Goal: Task Accomplishment & Management: Manage account settings

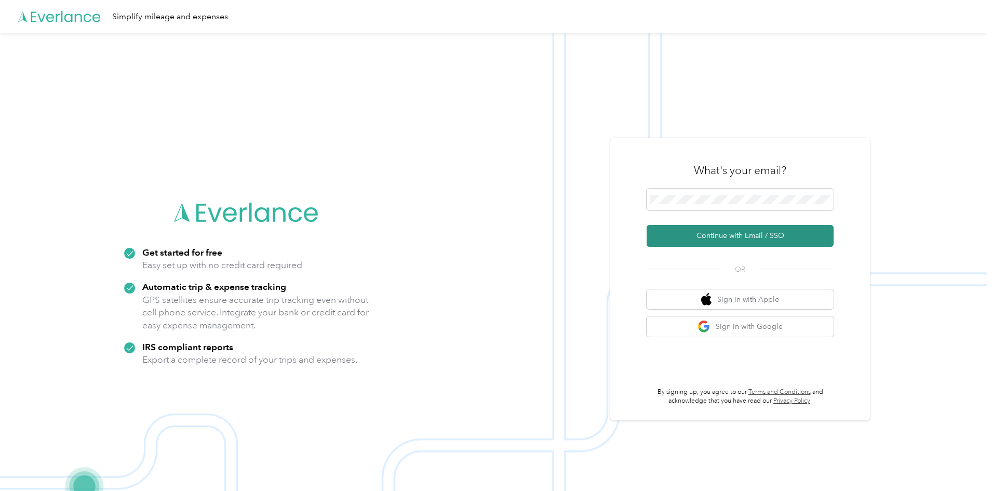
click at [760, 230] on button "Continue with Email / SSO" at bounding box center [740, 236] width 187 height 22
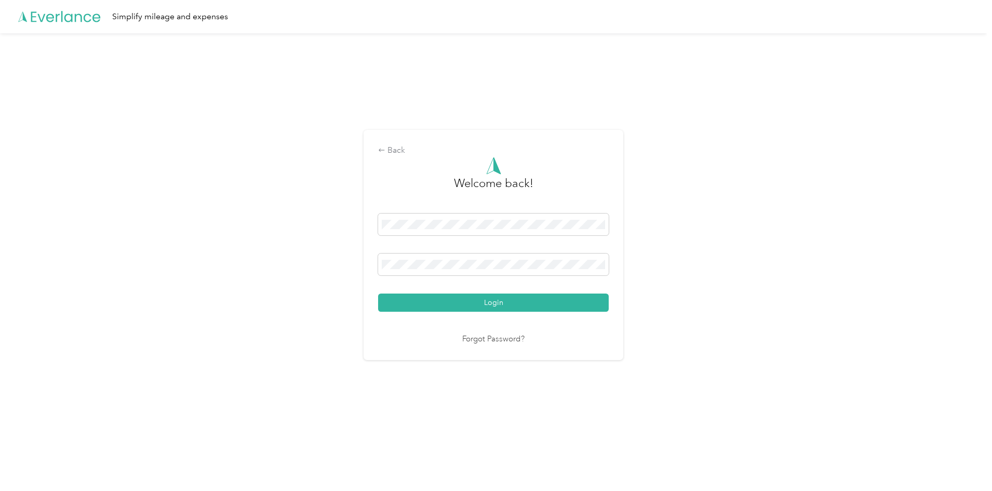
click at [483, 306] on button "Login" at bounding box center [493, 303] width 231 height 18
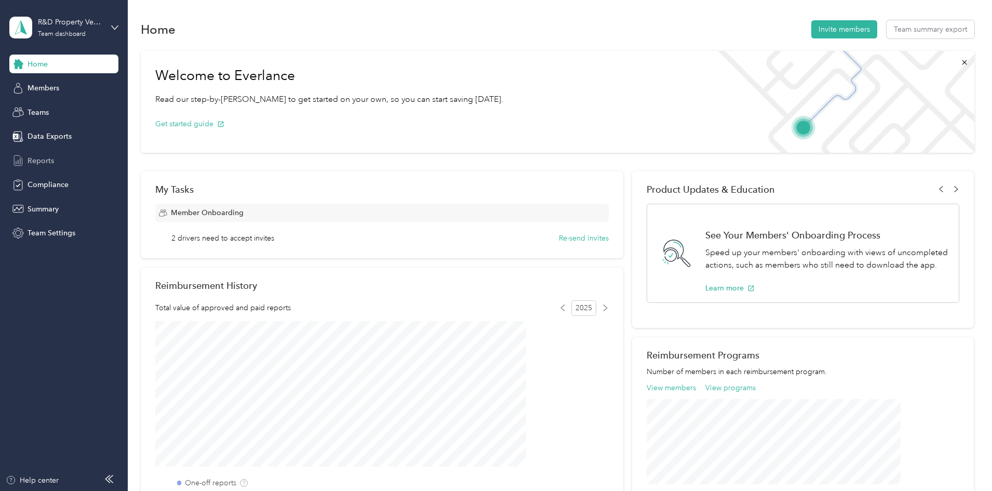
click at [35, 162] on span "Reports" at bounding box center [41, 160] width 26 height 11
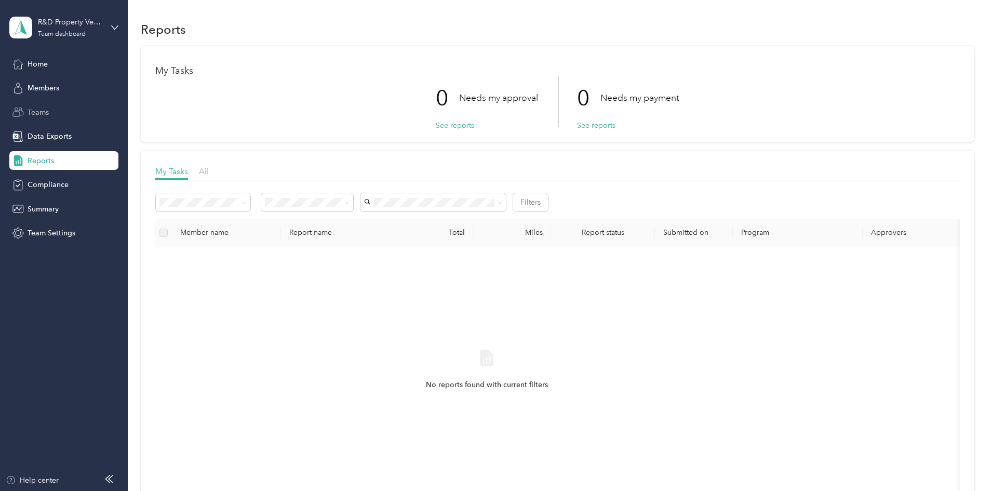
click at [34, 112] on span "Teams" at bounding box center [38, 112] width 21 height 11
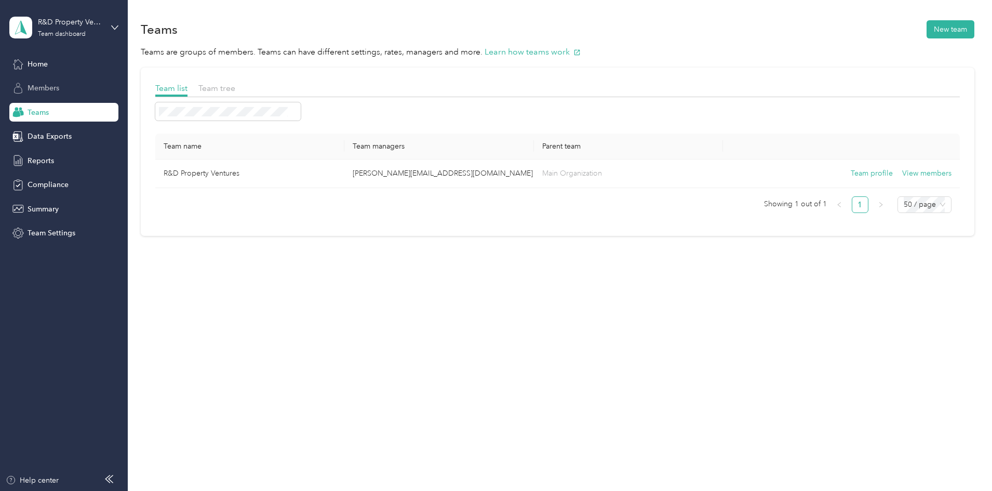
click at [34, 89] on span "Members" at bounding box center [44, 88] width 32 height 11
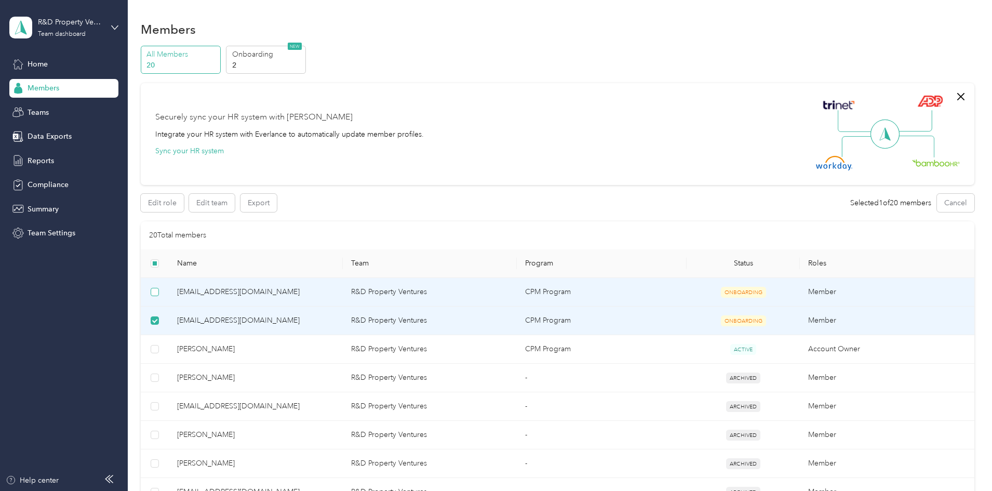
click at [159, 297] on label at bounding box center [155, 291] width 8 height 11
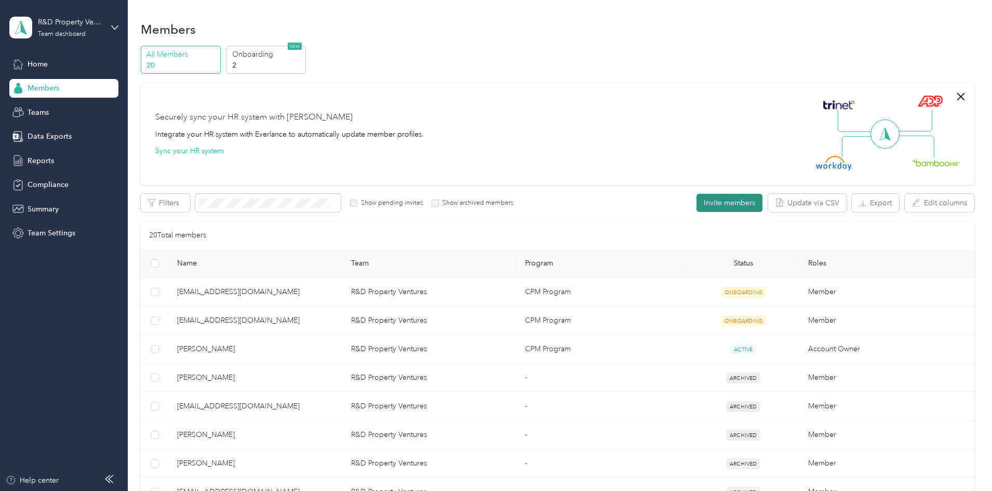
click at [697, 200] on button "Invite members" at bounding box center [730, 203] width 66 height 18
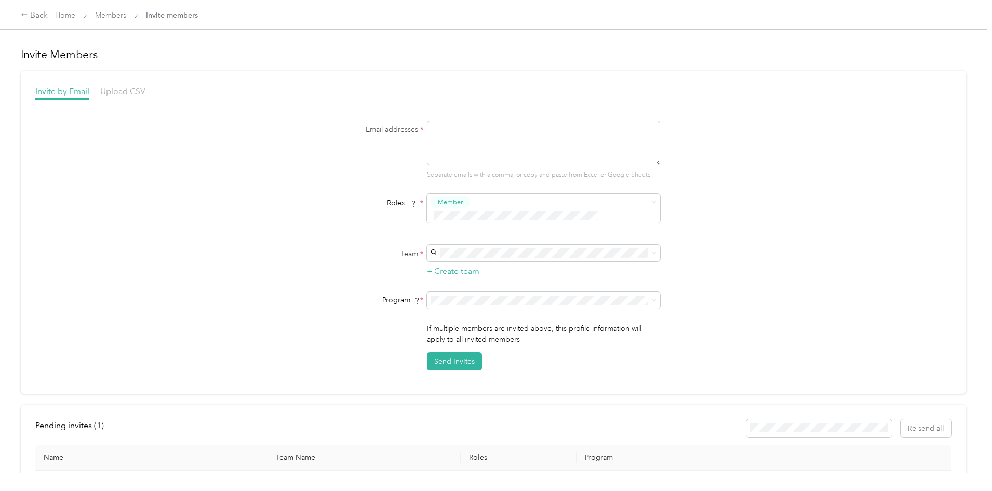
click at [465, 139] on textarea at bounding box center [543, 143] width 233 height 45
paste textarea "stephenknowsrealestate@gmail.com"
type textarea "[EMAIL_ADDRESS][DOMAIN_NAME]"
click at [507, 260] on div "R&D Property Ventures leann@rdpsar.com +1 more" at bounding box center [542, 265] width 219 height 24
click at [454, 352] on button "Send Invites" at bounding box center [454, 361] width 55 height 18
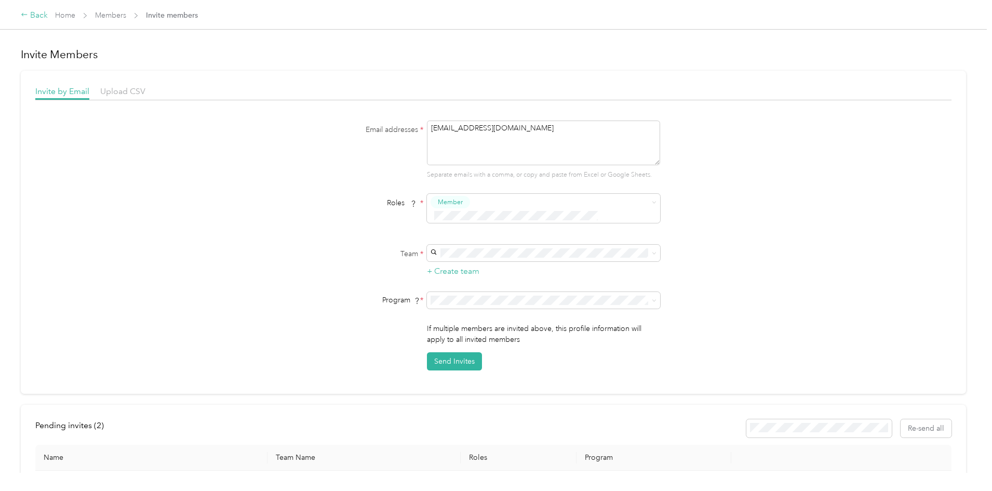
click at [28, 16] on icon at bounding box center [24, 14] width 7 height 7
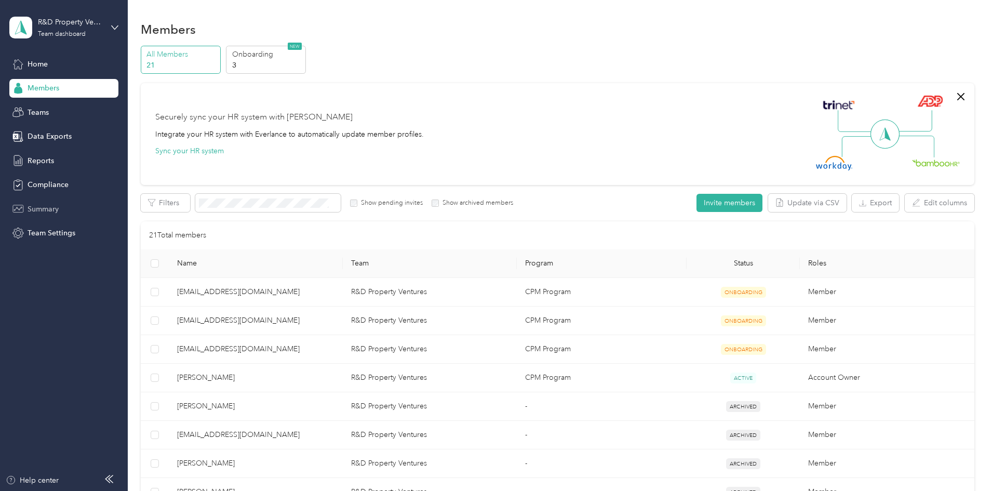
click at [48, 210] on span "Summary" at bounding box center [43, 209] width 31 height 11
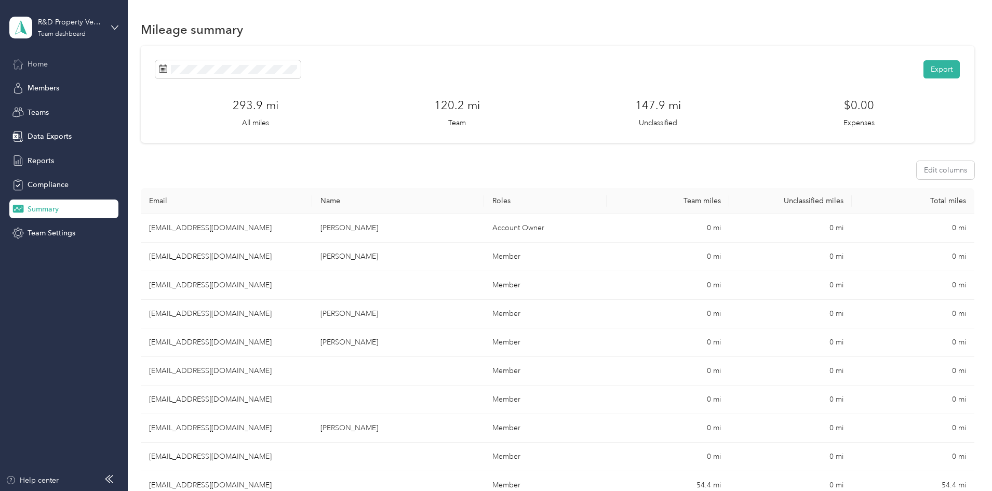
click at [42, 66] on span "Home" at bounding box center [38, 64] width 20 height 11
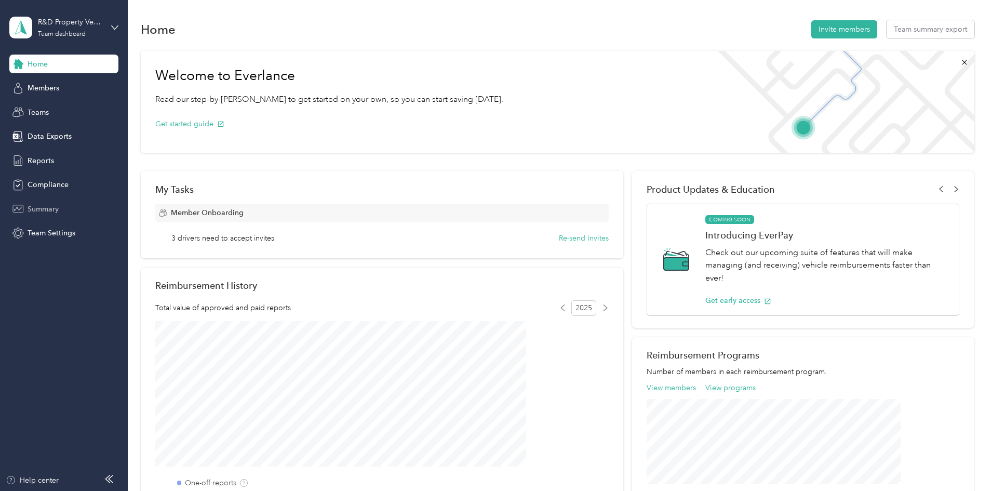
click at [40, 207] on span "Summary" at bounding box center [43, 209] width 31 height 11
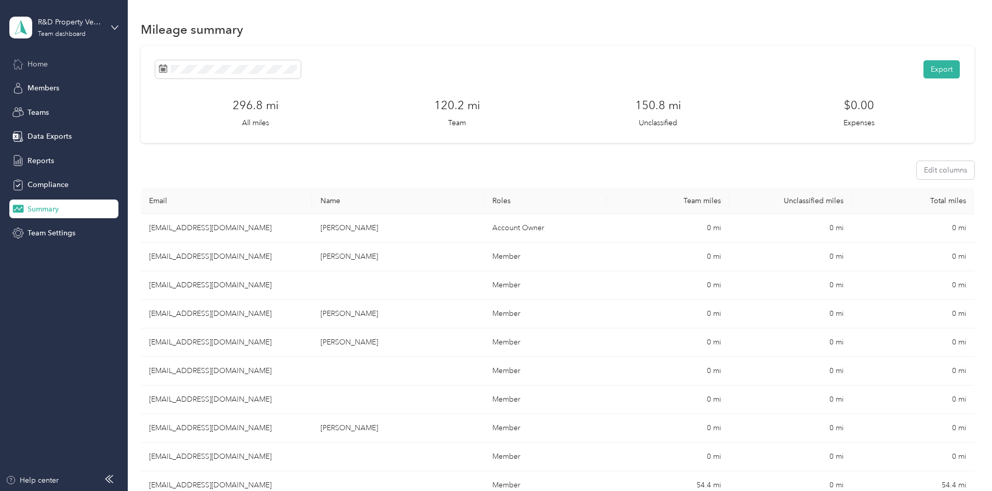
click at [44, 61] on span "Home" at bounding box center [38, 64] width 20 height 11
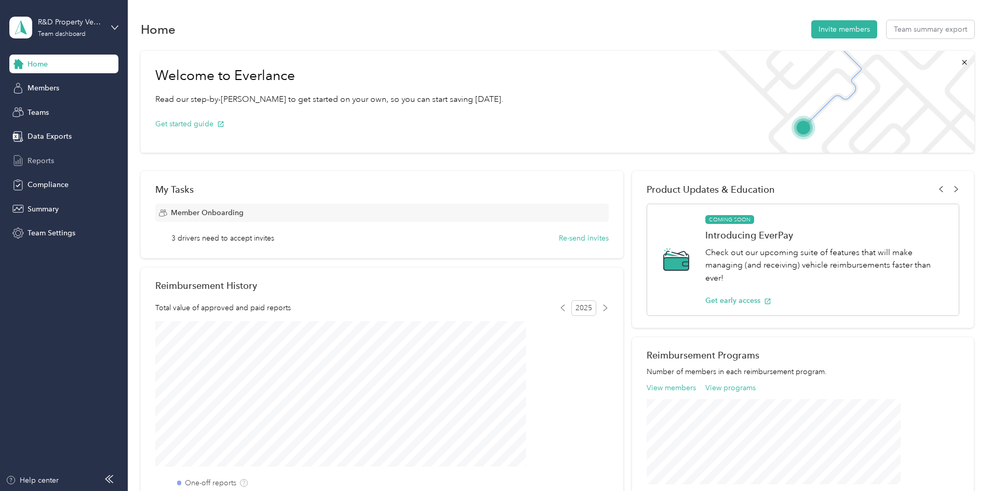
click at [31, 153] on div "Reports" at bounding box center [63, 160] width 109 height 19
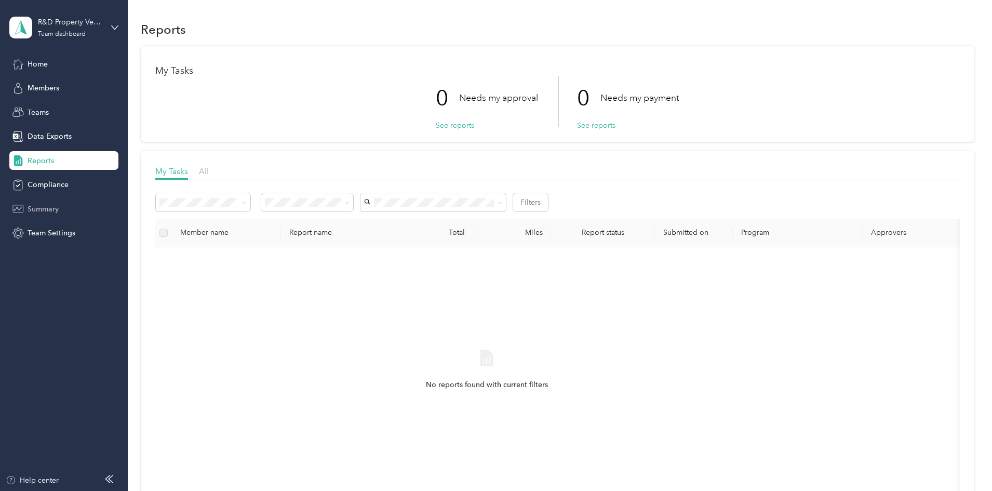
click at [62, 207] on div "Summary" at bounding box center [63, 208] width 109 height 19
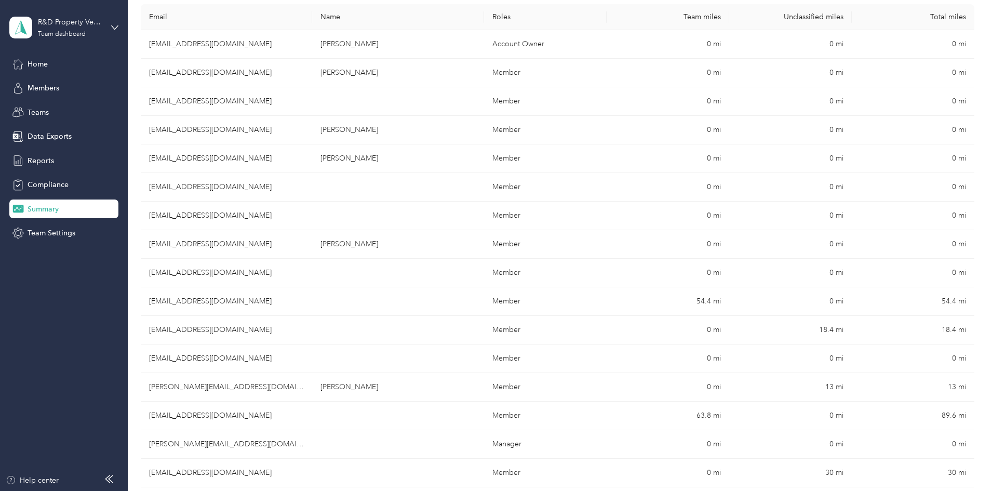
scroll to position [104, 0]
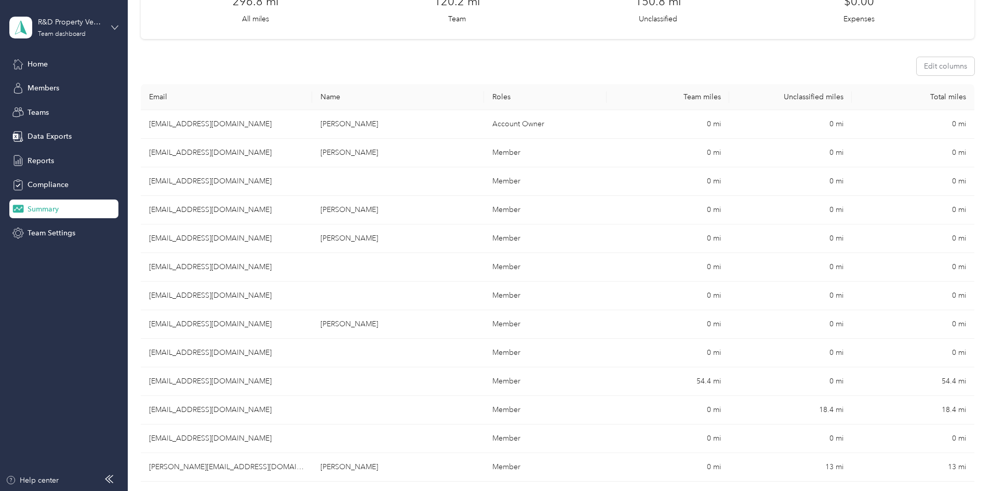
click at [115, 25] on icon at bounding box center [114, 27] width 7 height 7
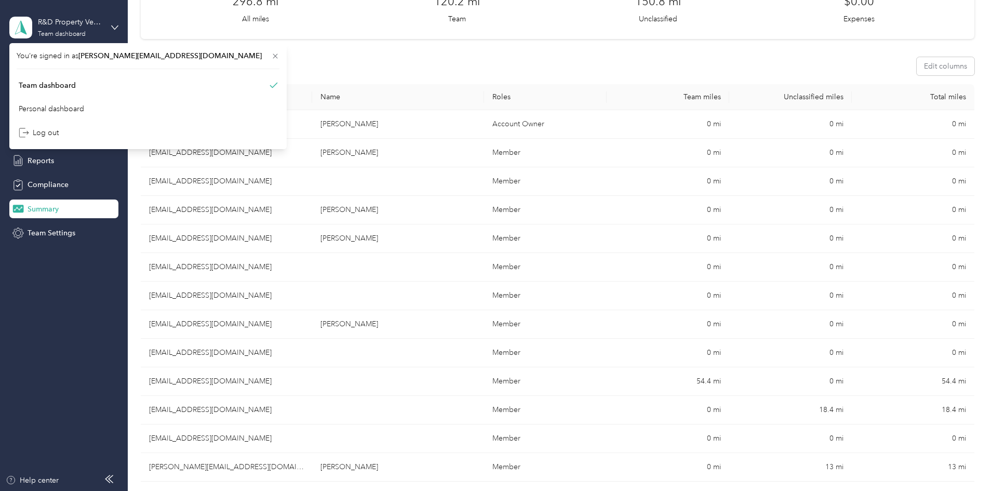
click at [118, 25] on icon at bounding box center [114, 27] width 7 height 7
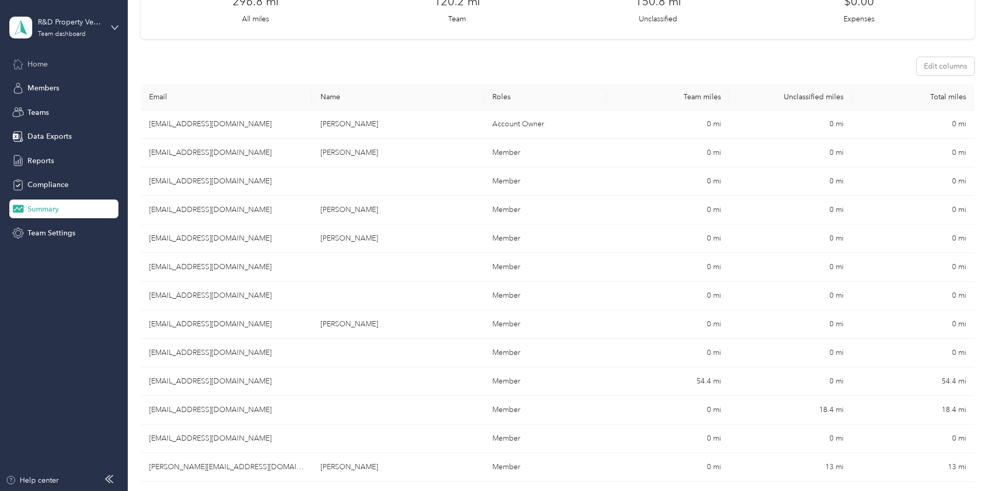
click at [51, 62] on div "Home" at bounding box center [63, 64] width 109 height 19
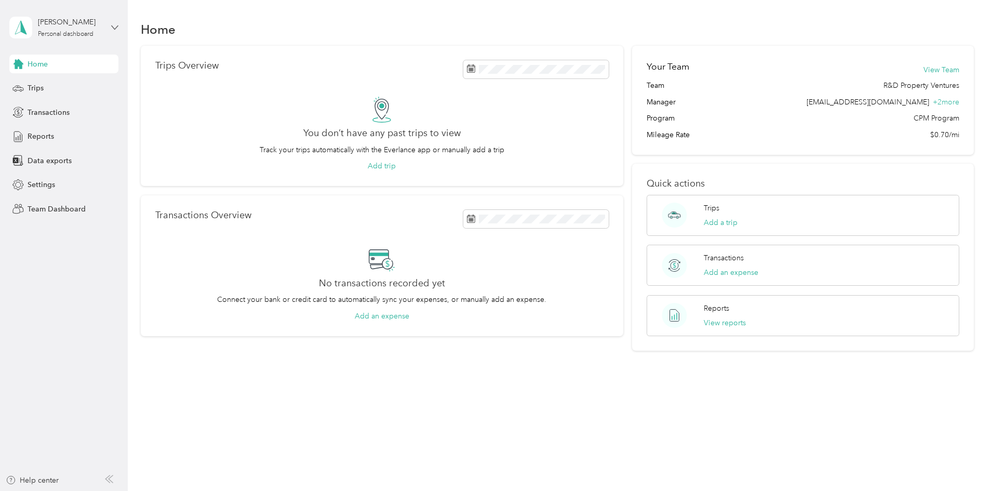
click at [113, 24] on icon at bounding box center [114, 27] width 7 height 7
click at [41, 84] on div "Team dashboard" at bounding box center [47, 82] width 56 height 11
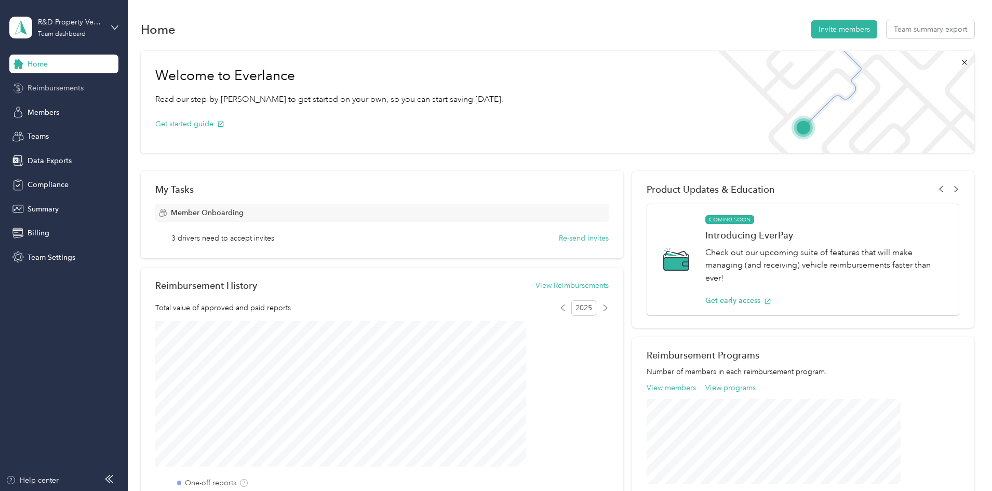
click at [75, 90] on span "Reimbursements" at bounding box center [56, 88] width 56 height 11
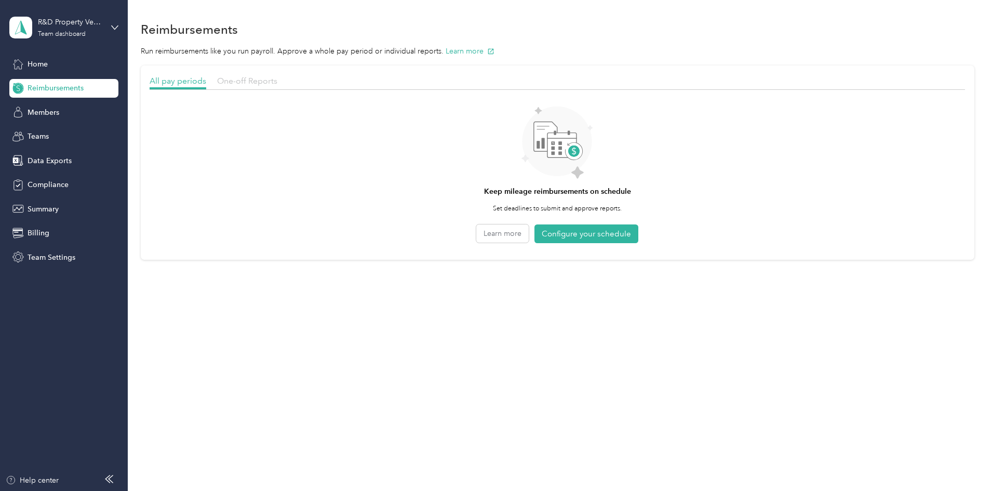
click at [277, 82] on span "One-off Reports" at bounding box center [247, 81] width 60 height 10
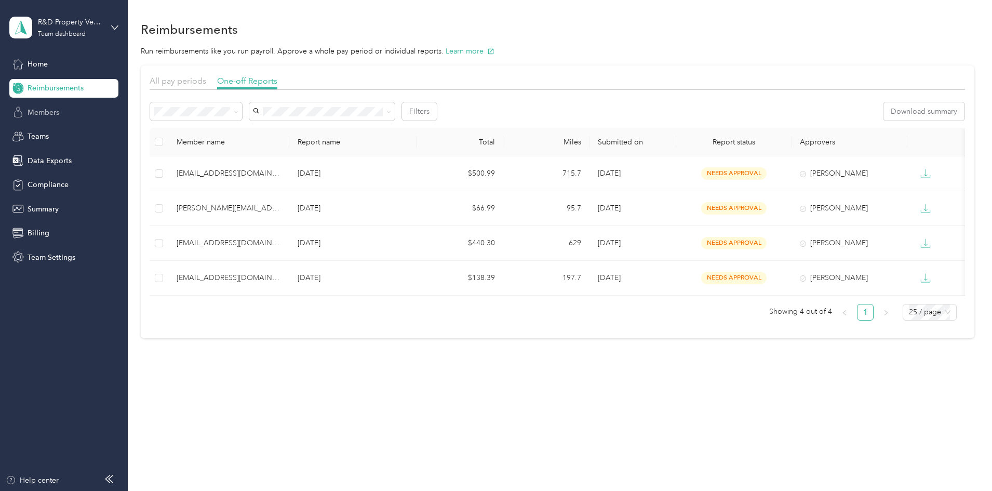
click at [42, 115] on span "Members" at bounding box center [44, 112] width 32 height 11
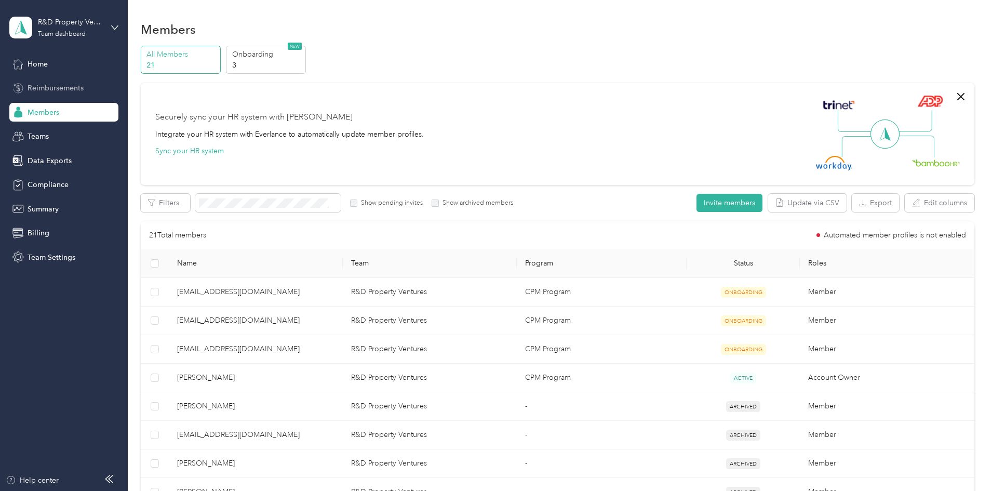
click at [59, 85] on span "Reimbursements" at bounding box center [56, 88] width 56 height 11
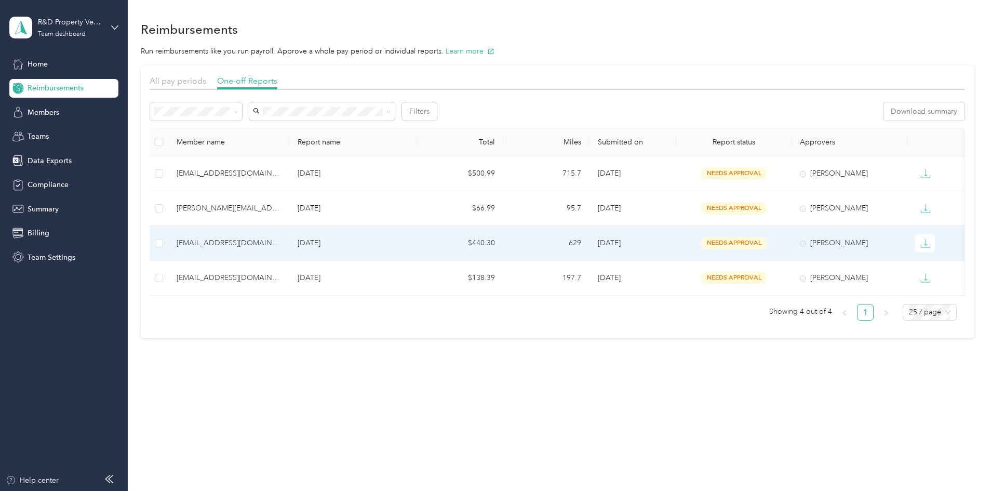
click at [408, 242] on p "Aug 2025" at bounding box center [353, 242] width 111 height 11
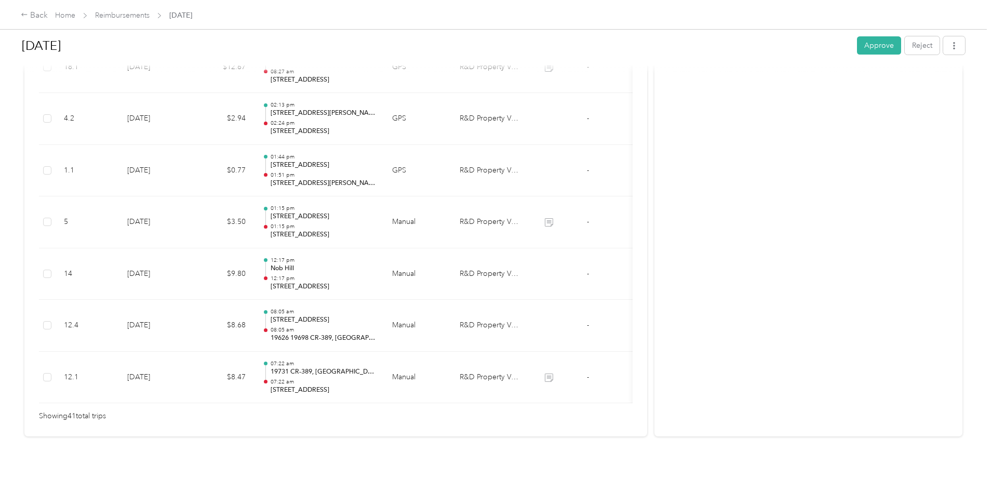
scroll to position [2107, 0]
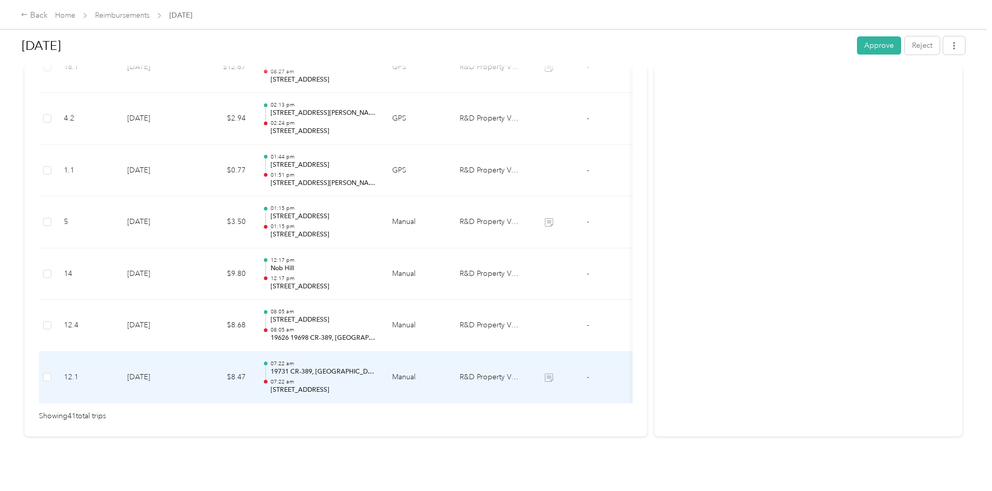
click at [376, 367] on p "19731 CR-389, Springdale, AR, United States" at bounding box center [323, 371] width 105 height 9
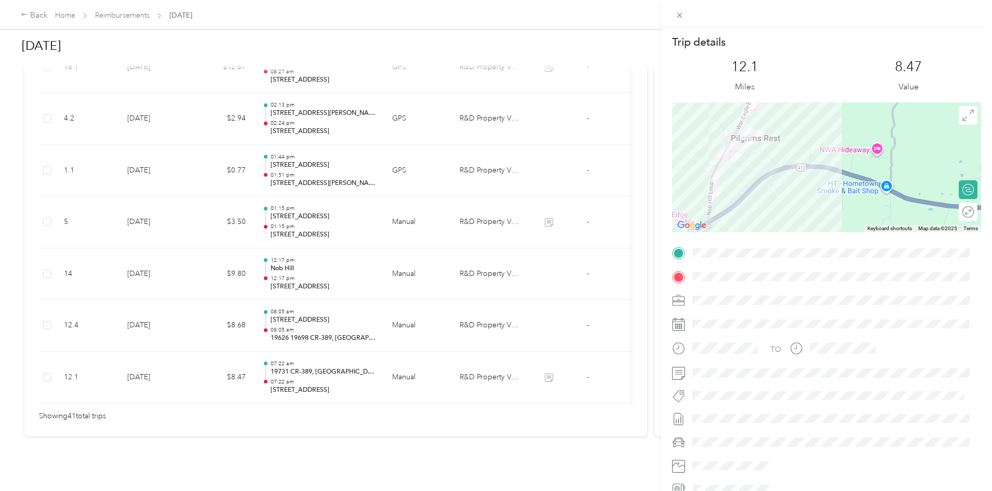
drag, startPoint x: 877, startPoint y: 185, endPoint x: 861, endPoint y: 202, distance: 23.9
click at [861, 202] on div at bounding box center [826, 167] width 309 height 130
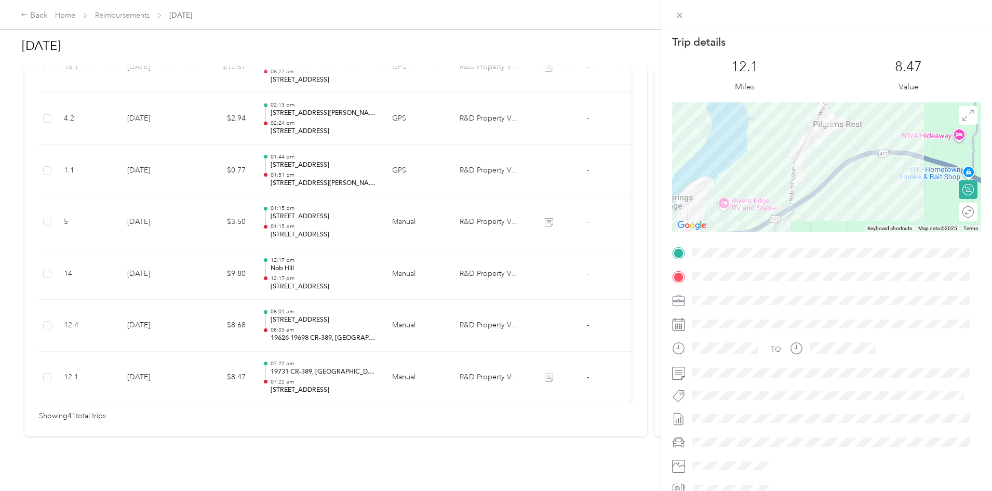
drag, startPoint x: 807, startPoint y: 205, endPoint x: 896, endPoint y: 185, distance: 91.4
click at [896, 185] on div at bounding box center [826, 167] width 309 height 130
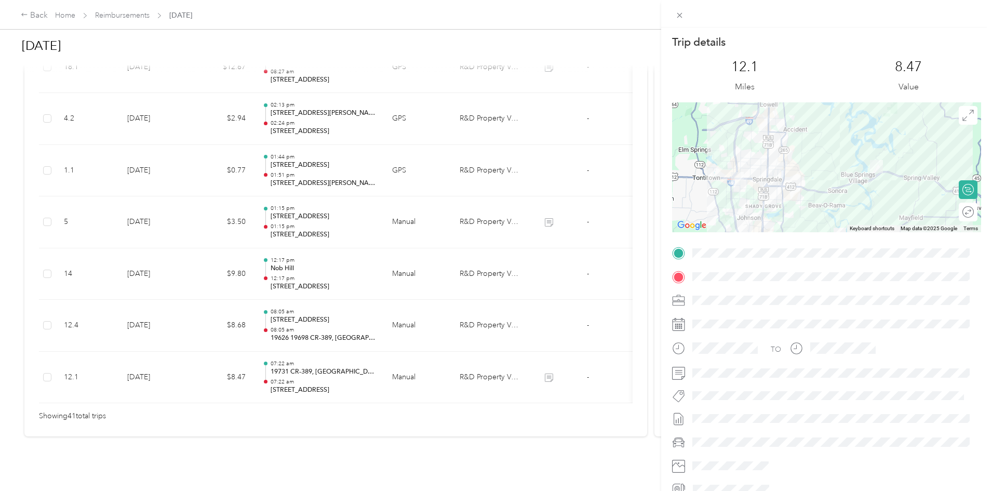
drag, startPoint x: 728, startPoint y: 185, endPoint x: 780, endPoint y: 164, distance: 56.6
click at [780, 164] on div at bounding box center [826, 167] width 309 height 130
drag, startPoint x: 390, startPoint y: 391, endPoint x: 506, endPoint y: 392, distance: 115.9
click at [506, 392] on div "Trip details This trip cannot be edited because it is either under review, appr…" at bounding box center [496, 245] width 992 height 491
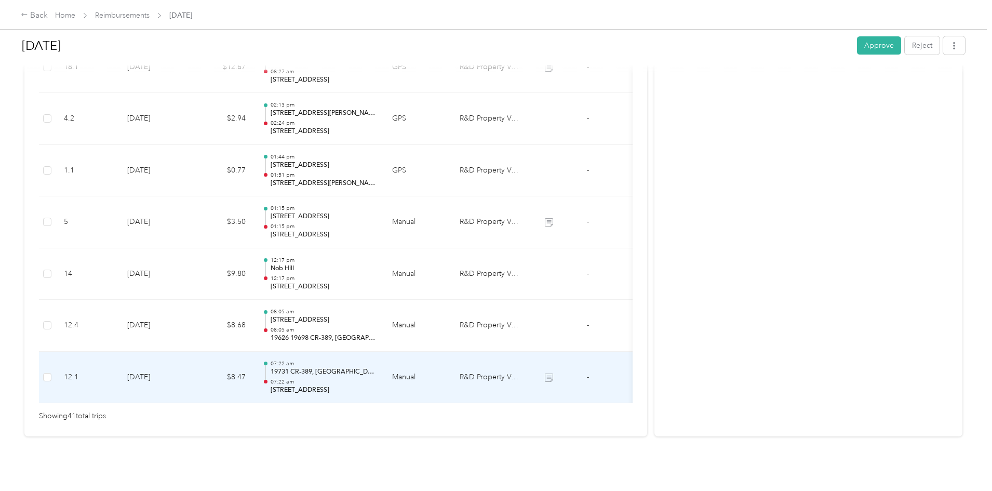
click at [376, 367] on p "19731 CR-389, Springdale, AR, United States" at bounding box center [323, 371] width 105 height 9
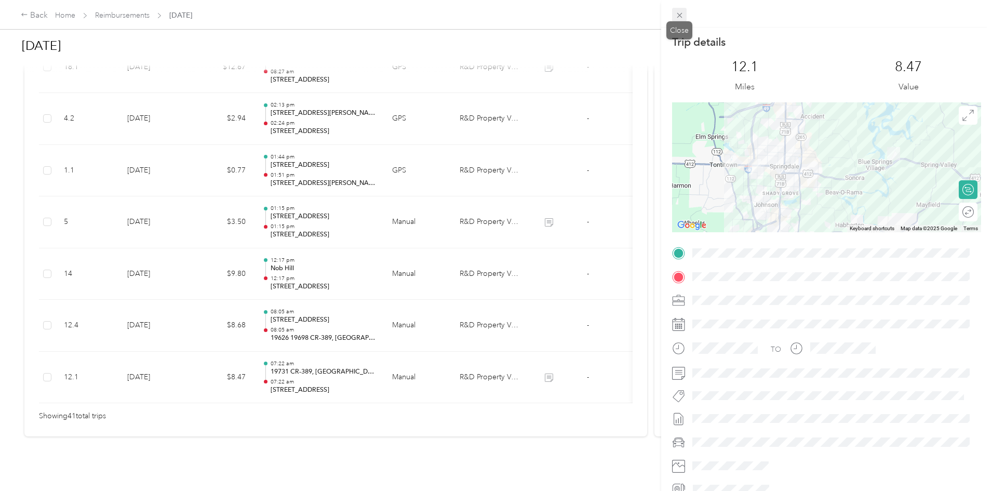
click at [682, 14] on icon at bounding box center [679, 15] width 9 height 9
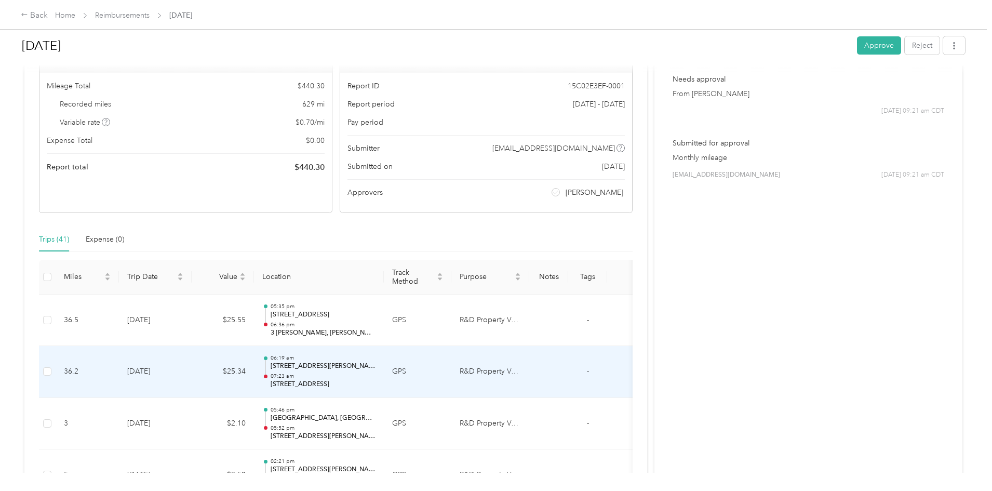
scroll to position [0, 0]
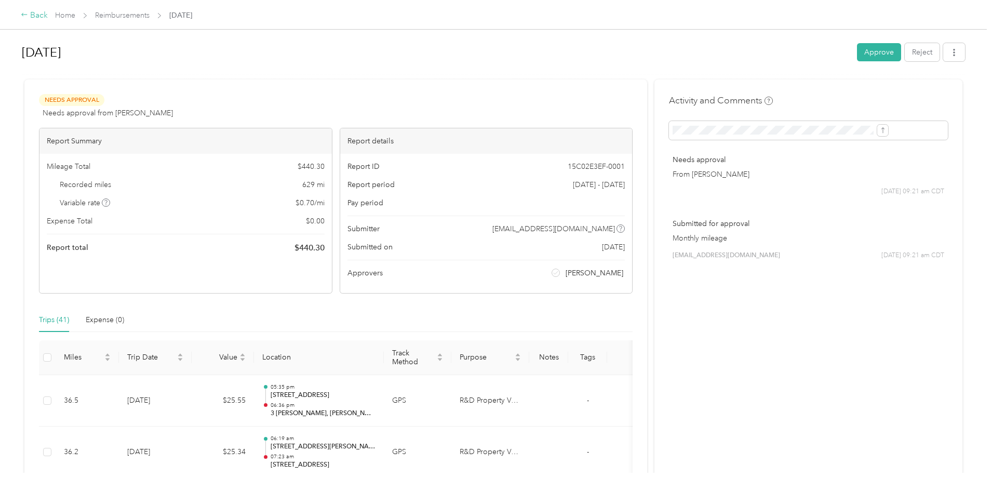
click at [28, 15] on icon at bounding box center [24, 14] width 7 height 7
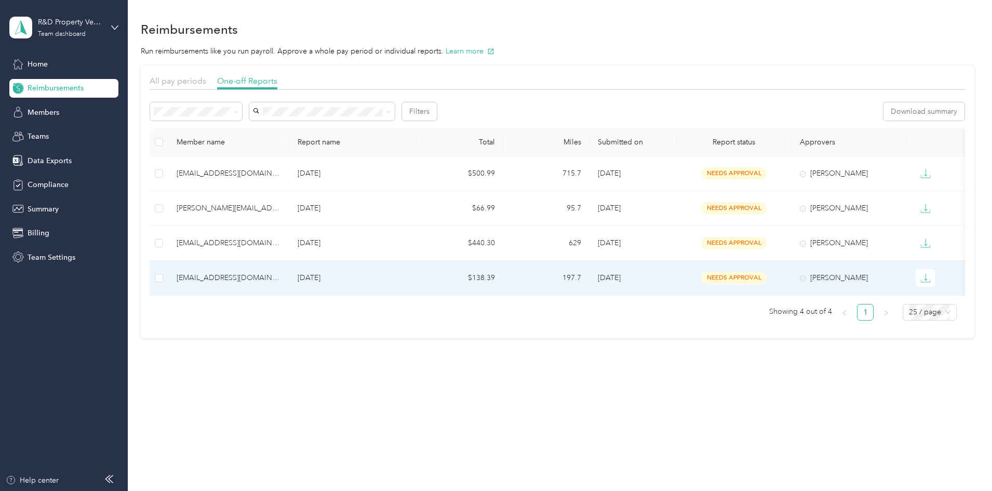
click at [281, 283] on div "[EMAIL_ADDRESS][DOMAIN_NAME]" at bounding box center [229, 277] width 104 height 11
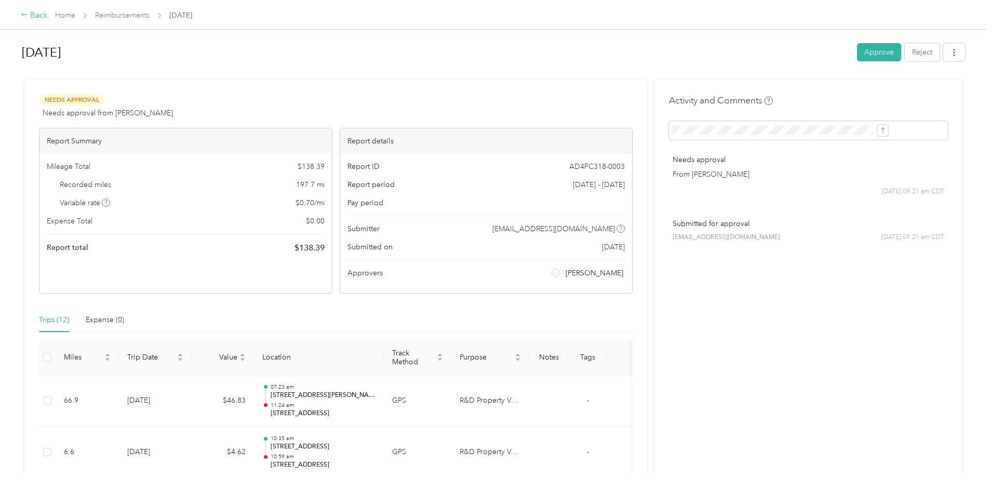
click at [48, 14] on div "Back" at bounding box center [34, 15] width 27 height 12
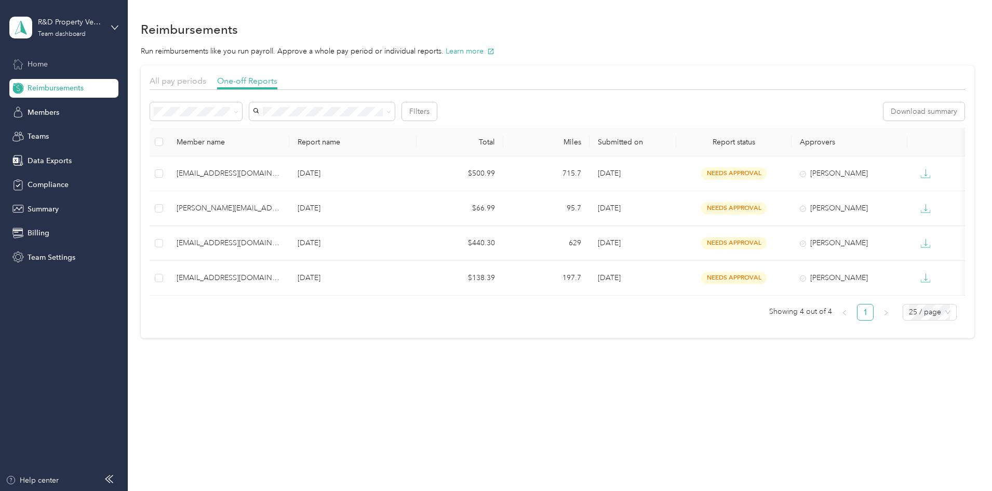
click at [54, 61] on div "Home" at bounding box center [63, 64] width 109 height 19
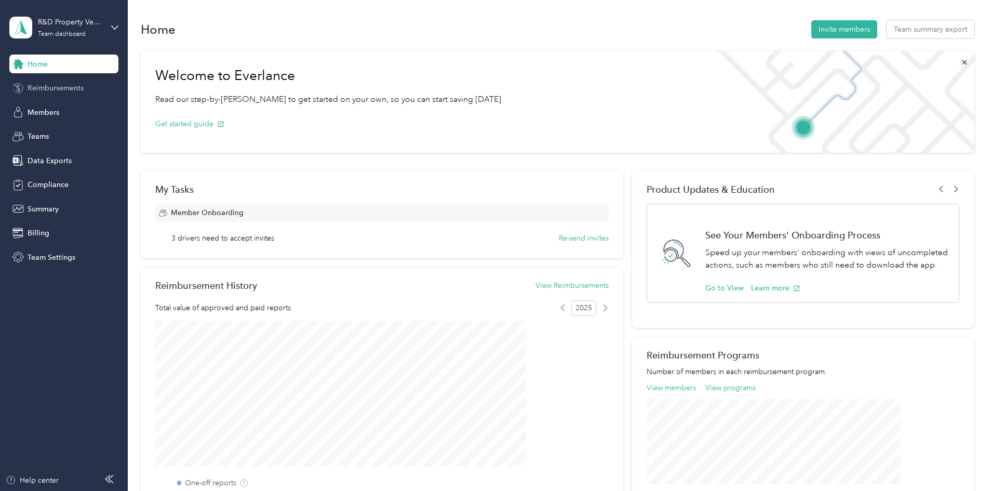
click at [62, 96] on div "Reimbursements" at bounding box center [63, 88] width 109 height 19
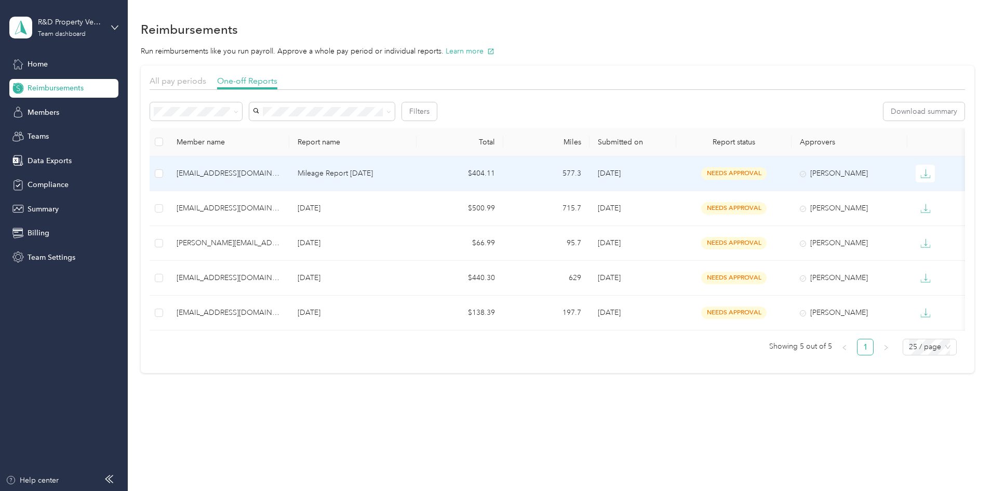
click at [417, 179] on td "Mileage Report [DATE]" at bounding box center [352, 173] width 127 height 35
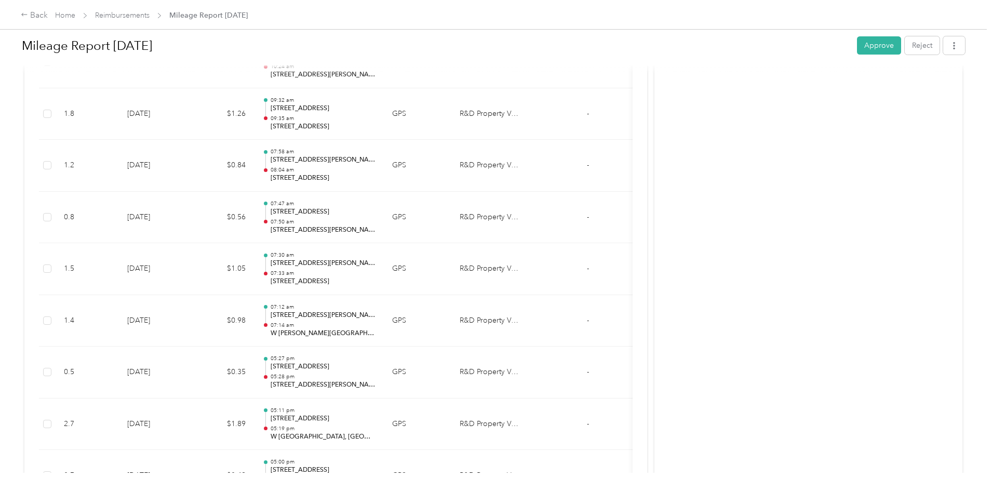
scroll to position [5765, 0]
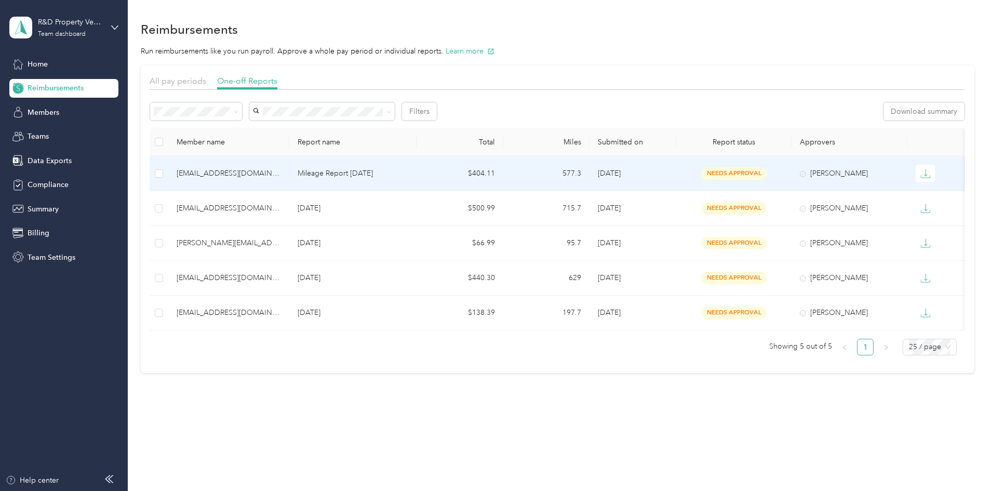
click at [408, 178] on p "Mileage Report [DATE]" at bounding box center [353, 173] width 111 height 11
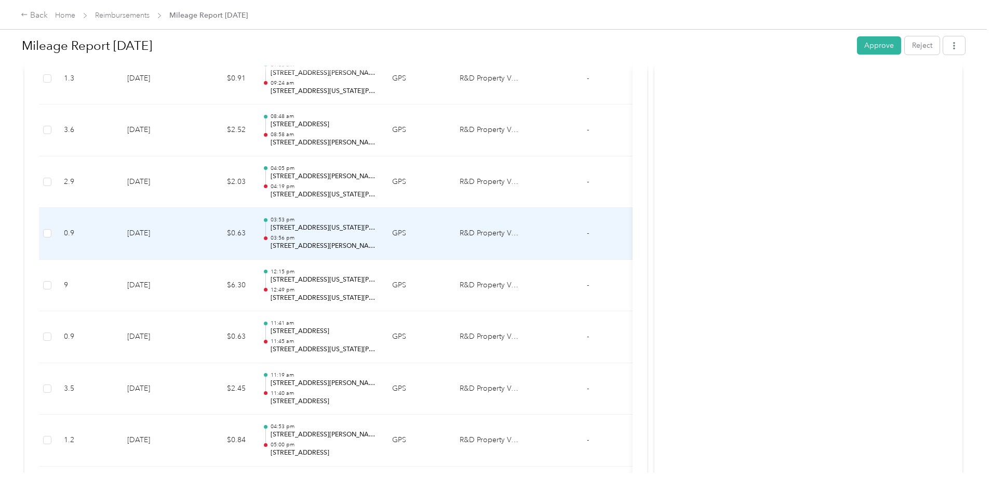
scroll to position [3853, 0]
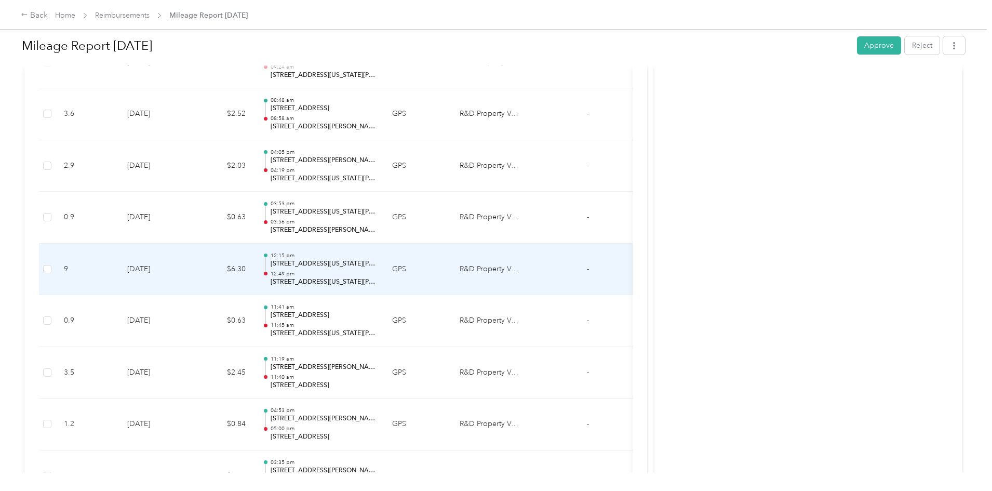
click at [254, 270] on td "$6.30" at bounding box center [223, 270] width 62 height 52
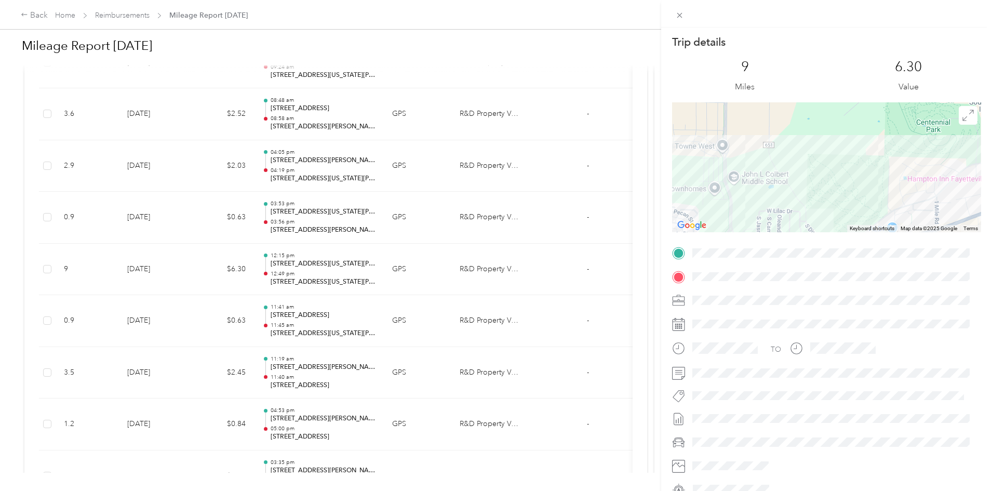
drag, startPoint x: 760, startPoint y: 132, endPoint x: 684, endPoint y: 207, distance: 107.3
click at [684, 207] on div at bounding box center [826, 167] width 309 height 130
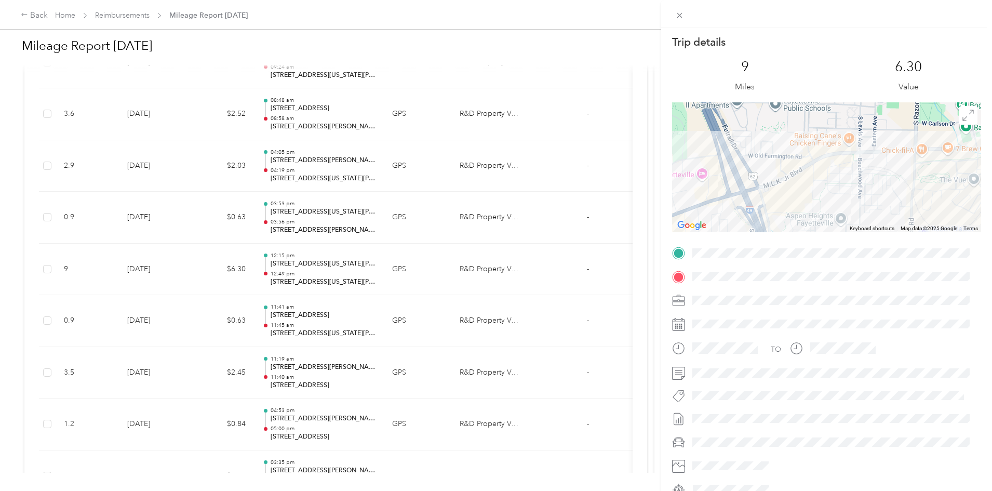
drag, startPoint x: 905, startPoint y: 162, endPoint x: 742, endPoint y: 166, distance: 162.7
click at [694, 166] on div at bounding box center [826, 167] width 309 height 130
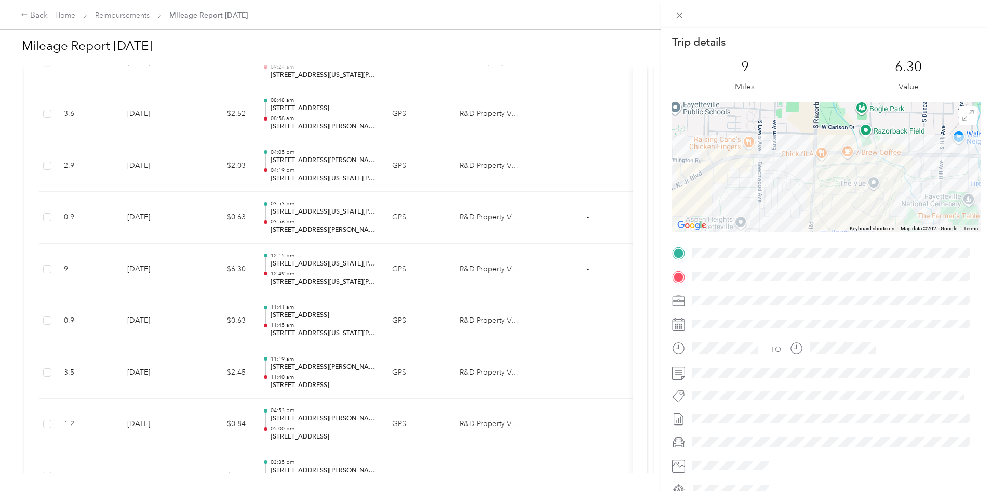
drag, startPoint x: 906, startPoint y: 169, endPoint x: 723, endPoint y: 170, distance: 182.9
click at [723, 170] on div at bounding box center [826, 167] width 309 height 130
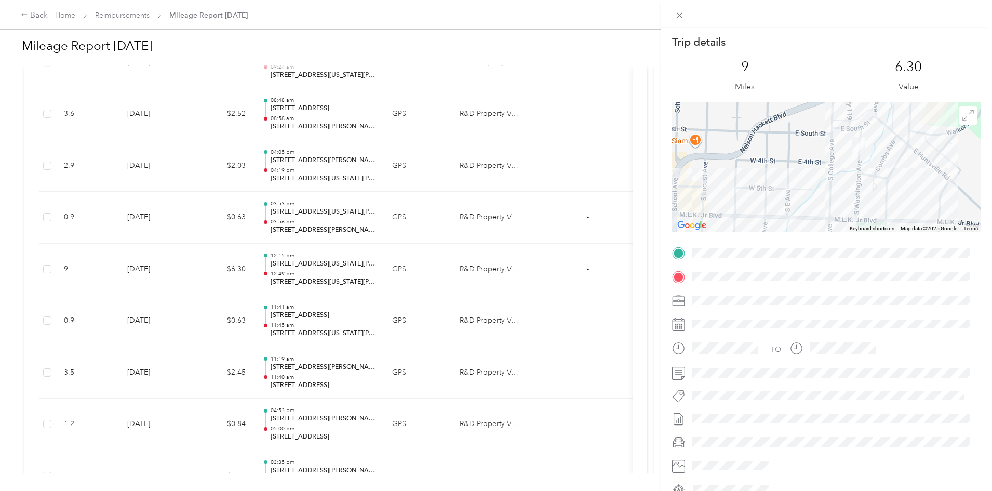
click at [881, 250] on div "Trip details This trip cannot be edited because it is either under review, appr…" at bounding box center [826, 266] width 309 height 463
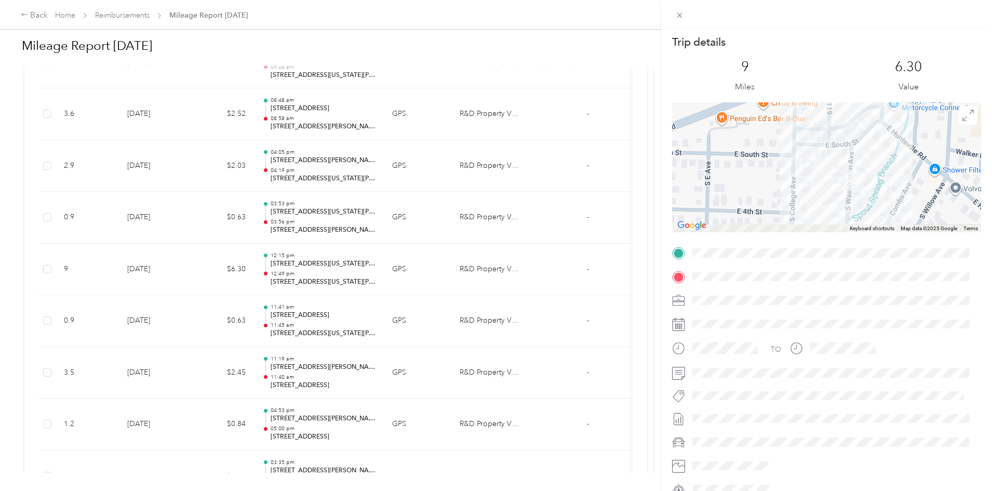
drag, startPoint x: 872, startPoint y: 145, endPoint x: 870, endPoint y: 126, distance: 18.8
click at [870, 127] on div at bounding box center [826, 167] width 309 height 130
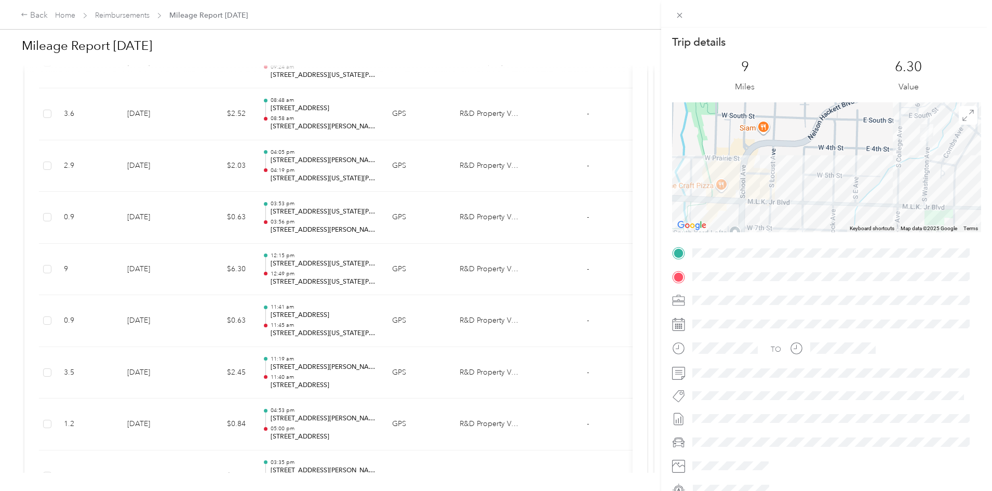
drag, startPoint x: 778, startPoint y: 181, endPoint x: 893, endPoint y: 128, distance: 126.7
click at [893, 129] on div at bounding box center [826, 167] width 309 height 130
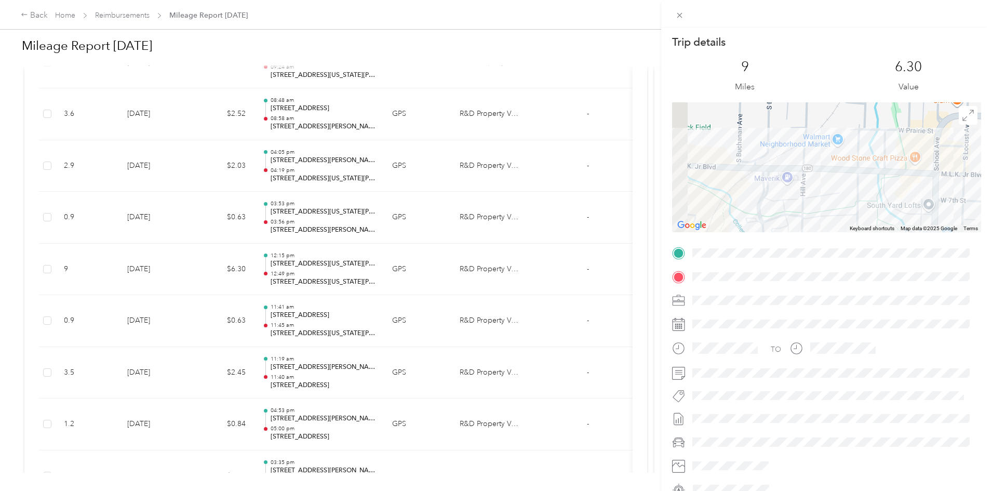
drag, startPoint x: 762, startPoint y: 183, endPoint x: 888, endPoint y: 188, distance: 126.9
click at [888, 188] on div at bounding box center [826, 167] width 309 height 130
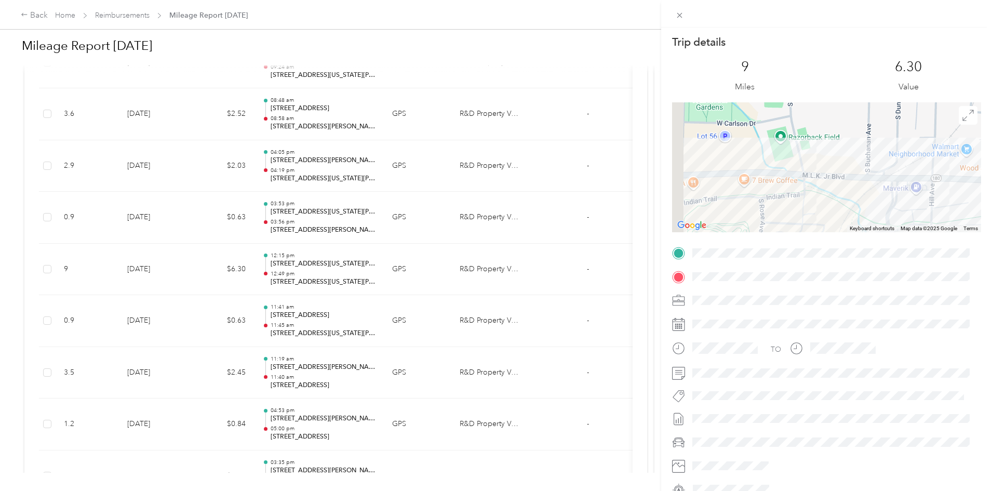
drag, startPoint x: 818, startPoint y: 195, endPoint x: 899, endPoint y: 196, distance: 81.0
click at [898, 196] on div at bounding box center [826, 167] width 309 height 130
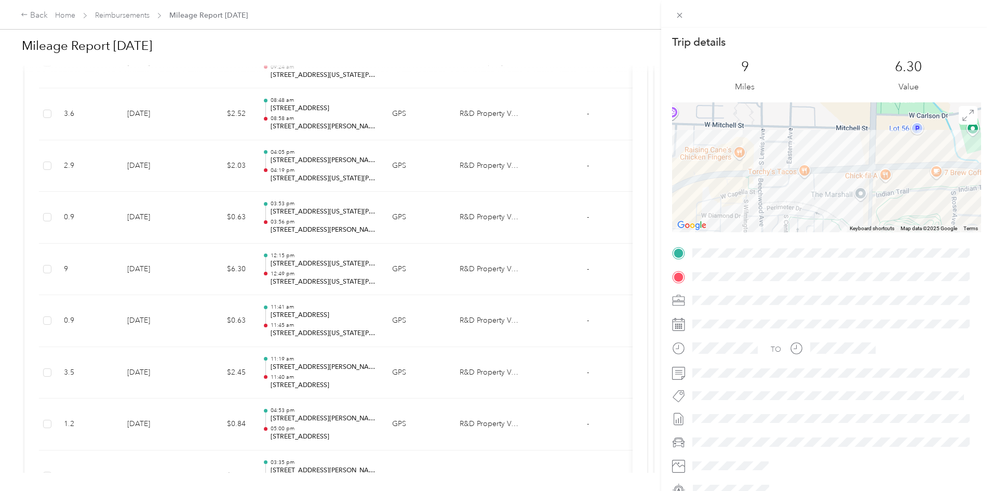
drag, startPoint x: 794, startPoint y: 198, endPoint x: 803, endPoint y: 203, distance: 10.0
click at [846, 197] on div at bounding box center [826, 167] width 309 height 130
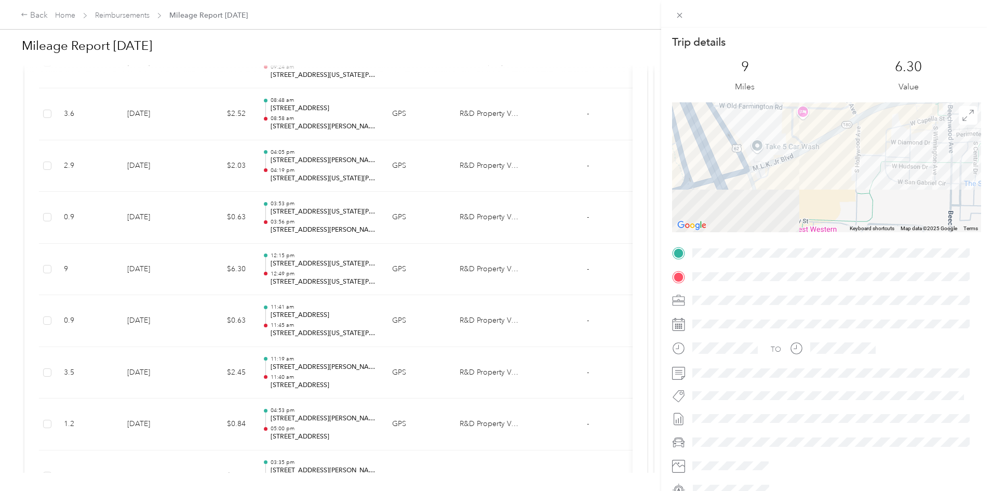
drag, startPoint x: 715, startPoint y: 212, endPoint x: 757, endPoint y: 175, distance: 55.9
click at [863, 137] on div at bounding box center [826, 167] width 309 height 130
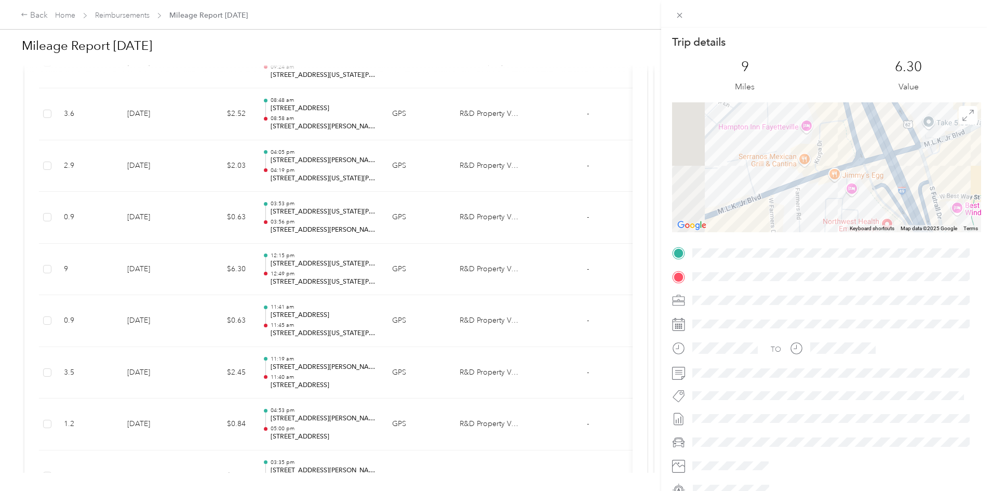
drag, startPoint x: 873, startPoint y: 174, endPoint x: 880, endPoint y: 172, distance: 7.3
click at [883, 172] on div at bounding box center [826, 167] width 309 height 130
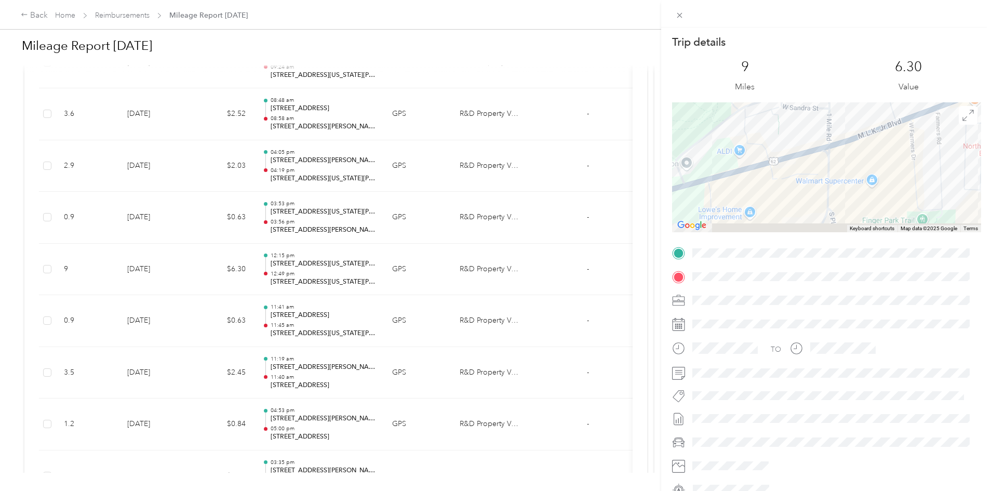
drag, startPoint x: 729, startPoint y: 216, endPoint x: 845, endPoint y: 143, distance: 137.5
click at [845, 143] on div at bounding box center [826, 167] width 309 height 130
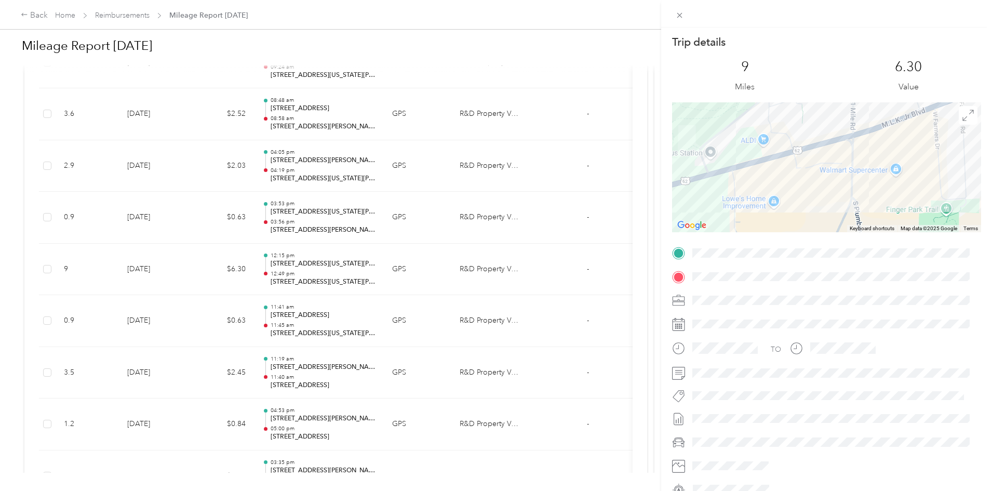
drag, startPoint x: 717, startPoint y: 204, endPoint x: 894, endPoint y: 161, distance: 181.8
click at [902, 157] on div at bounding box center [826, 167] width 309 height 130
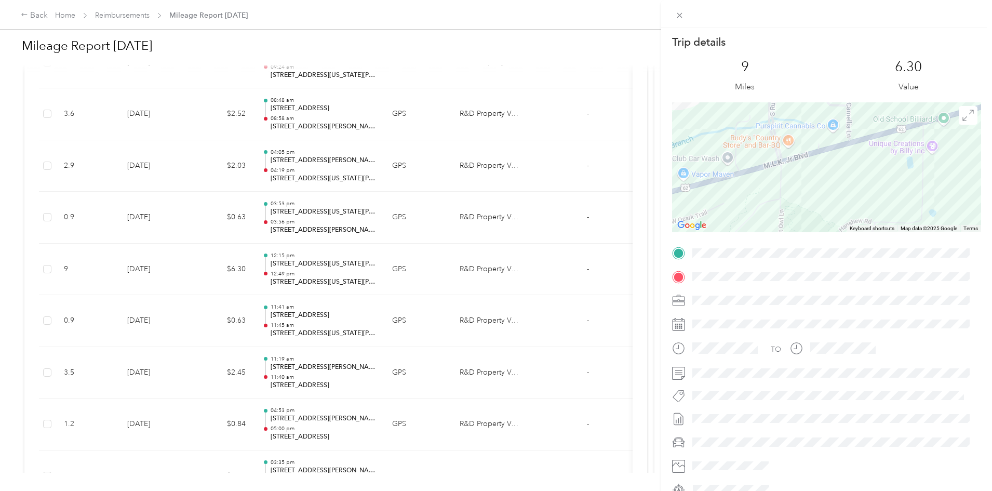
drag, startPoint x: 741, startPoint y: 203, endPoint x: 904, endPoint y: 168, distance: 166.9
click at [913, 165] on div at bounding box center [826, 167] width 309 height 130
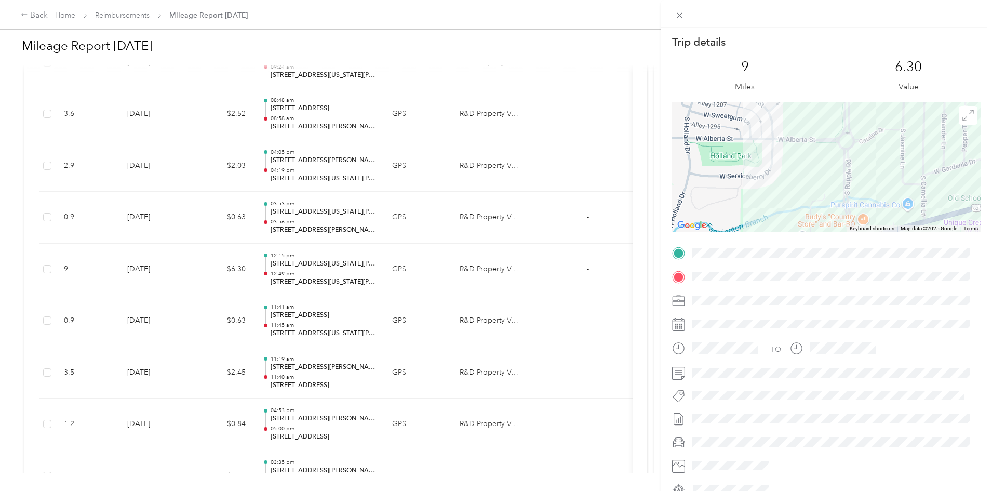
drag, startPoint x: 806, startPoint y: 164, endPoint x: 815, endPoint y: 171, distance: 11.1
click at [814, 242] on div "Trip details This trip cannot be edited because it is either under review, appr…" at bounding box center [826, 266] width 309 height 463
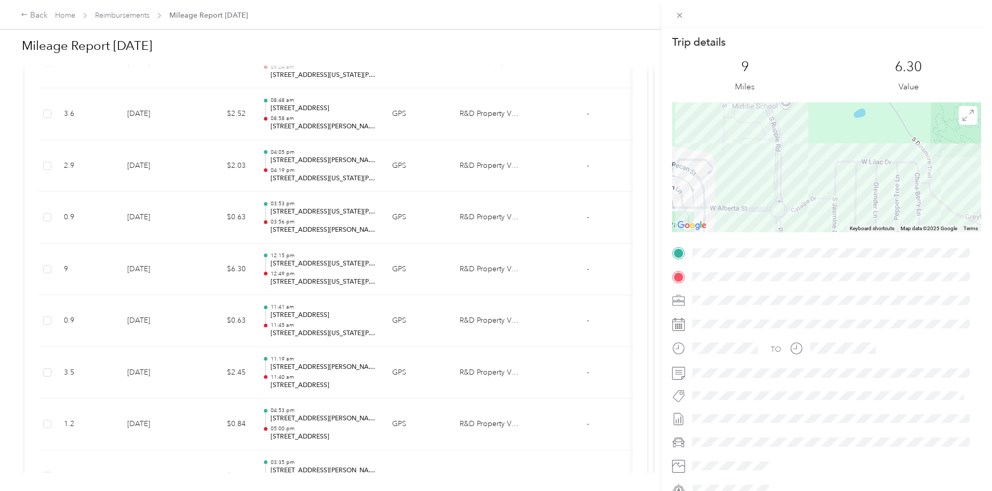
drag, startPoint x: 811, startPoint y: 161, endPoint x: 762, endPoint y: 205, distance: 66.2
click at [759, 227] on div at bounding box center [826, 167] width 309 height 130
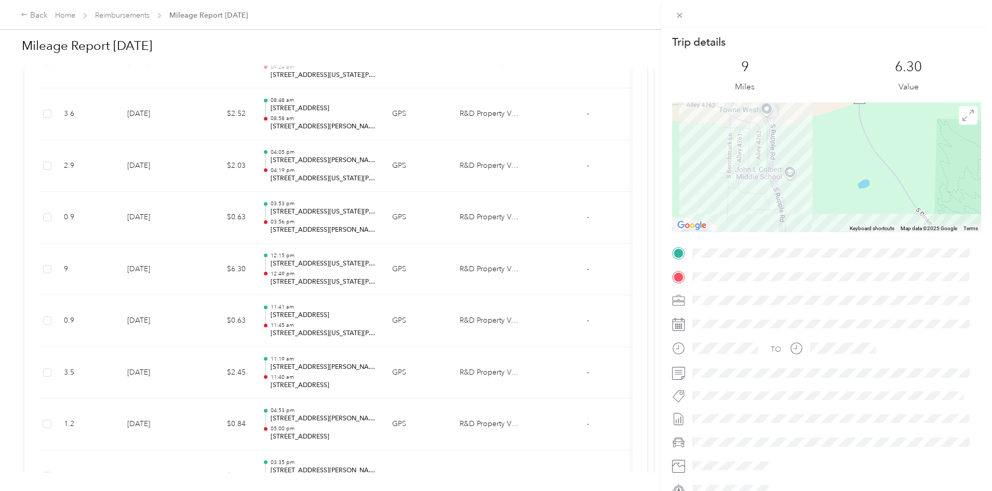
drag, startPoint x: 836, startPoint y: 174, endPoint x: 817, endPoint y: 224, distance: 54.2
click at [833, 229] on div at bounding box center [826, 167] width 309 height 130
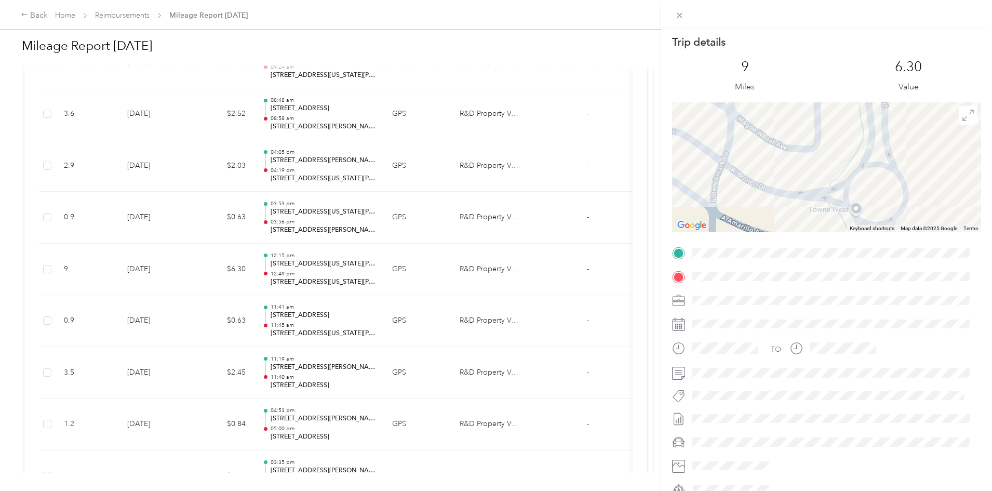
drag, startPoint x: 736, startPoint y: 208, endPoint x: 733, endPoint y: 202, distance: 7.2
click at [742, 264] on div "Trip details This trip cannot be edited because it is either under review, appr…" at bounding box center [826, 266] width 309 height 463
click at [742, 180] on div at bounding box center [826, 167] width 309 height 130
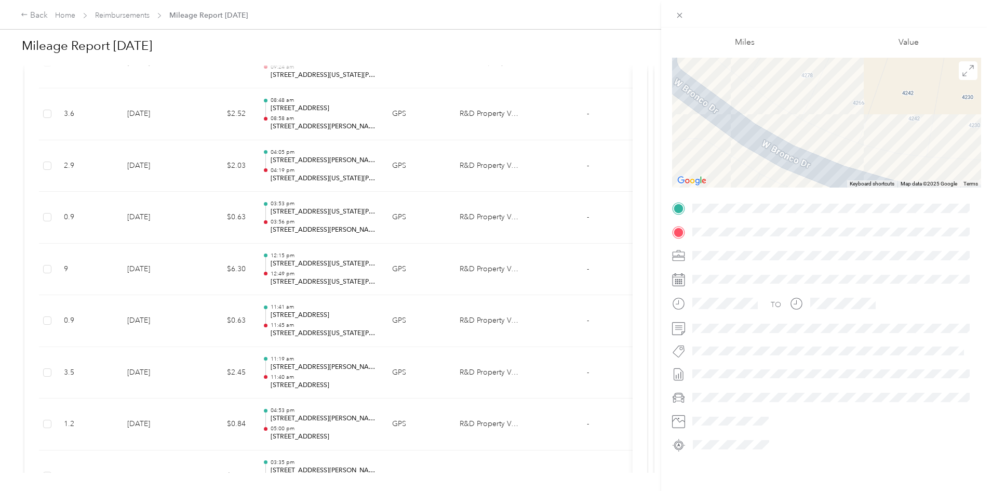
scroll to position [0, 0]
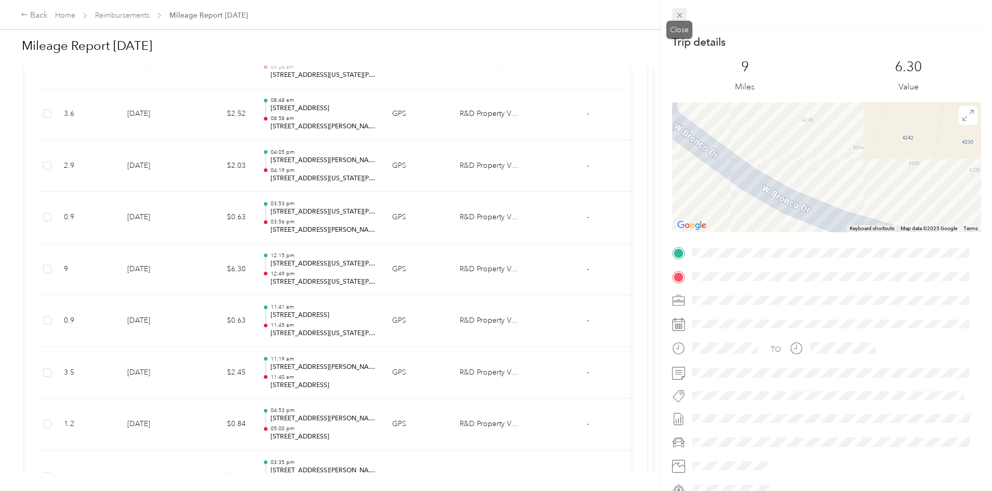
click at [683, 13] on icon at bounding box center [679, 15] width 9 height 9
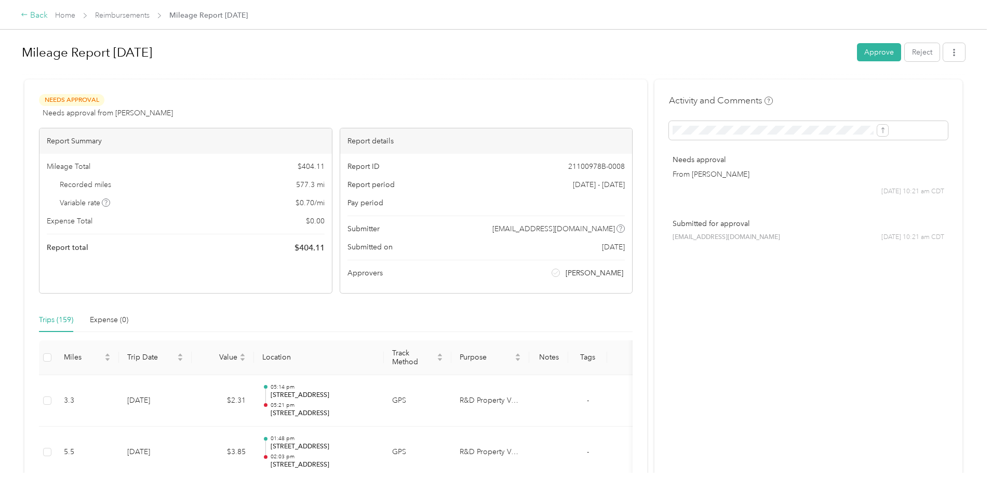
click at [28, 12] on icon at bounding box center [24, 14] width 7 height 7
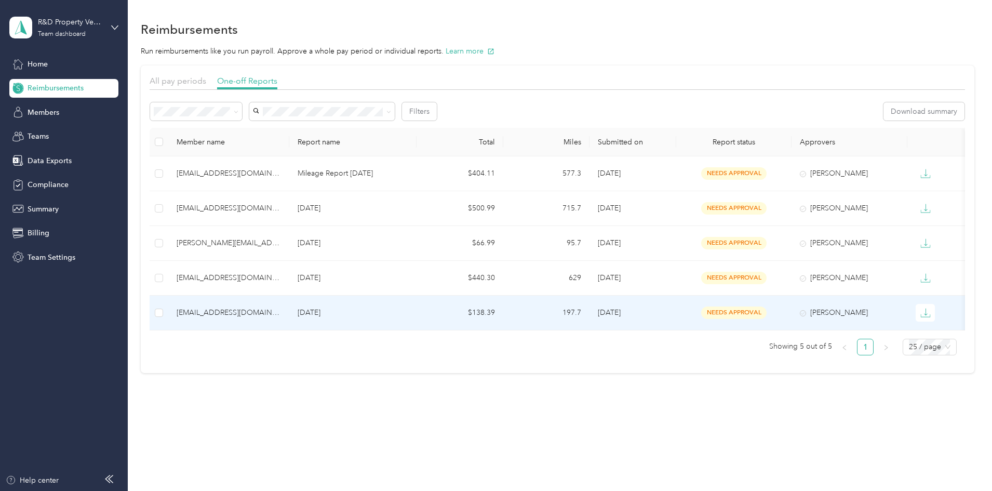
click at [623, 307] on td "[DATE]" at bounding box center [633, 313] width 87 height 35
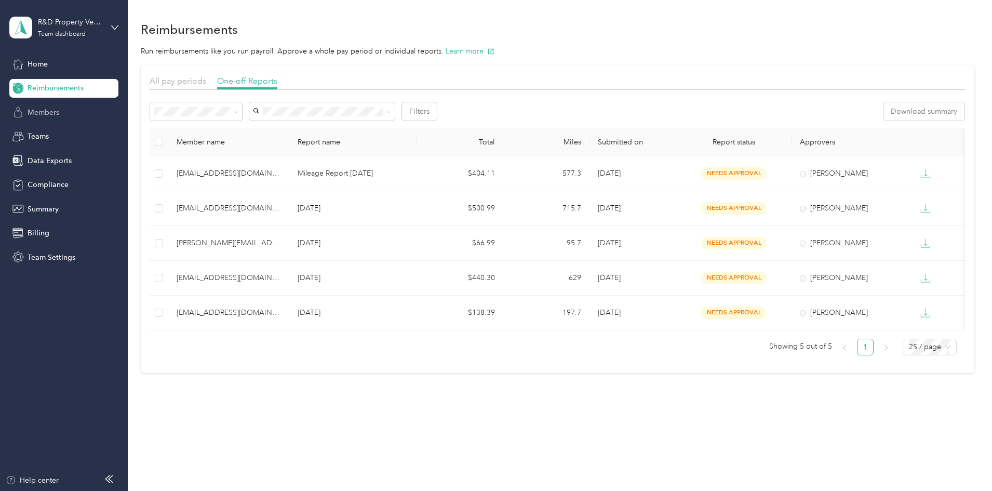
click at [50, 117] on span "Members" at bounding box center [44, 112] width 32 height 11
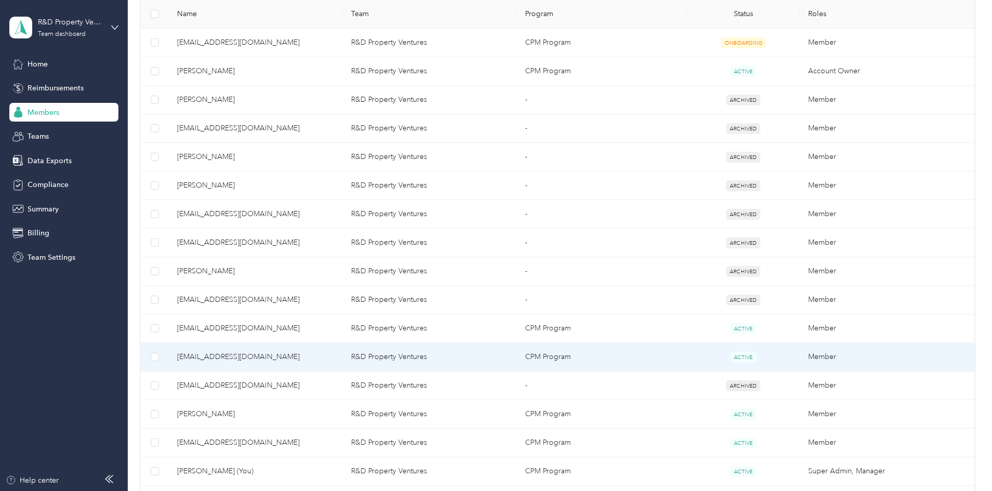
scroll to position [312, 0]
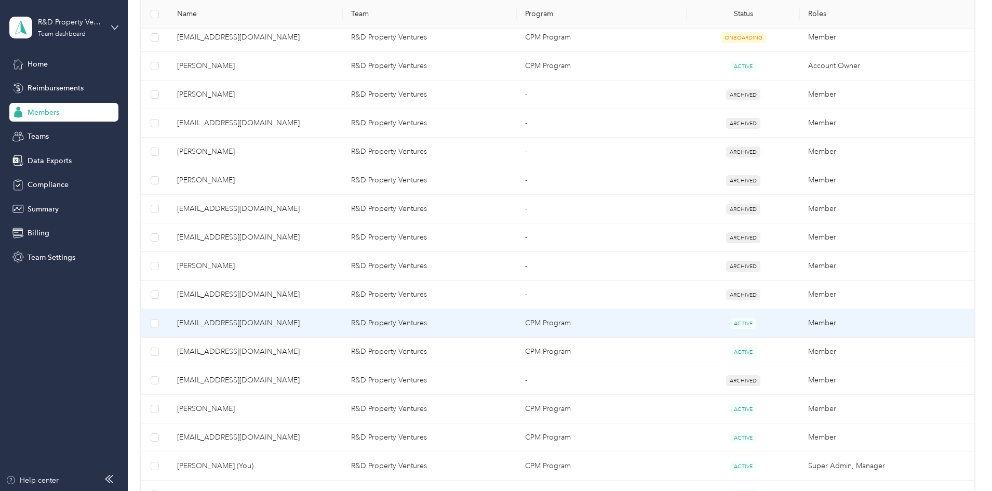
click at [335, 319] on span "[EMAIL_ADDRESS][DOMAIN_NAME]" at bounding box center [255, 322] width 157 height 11
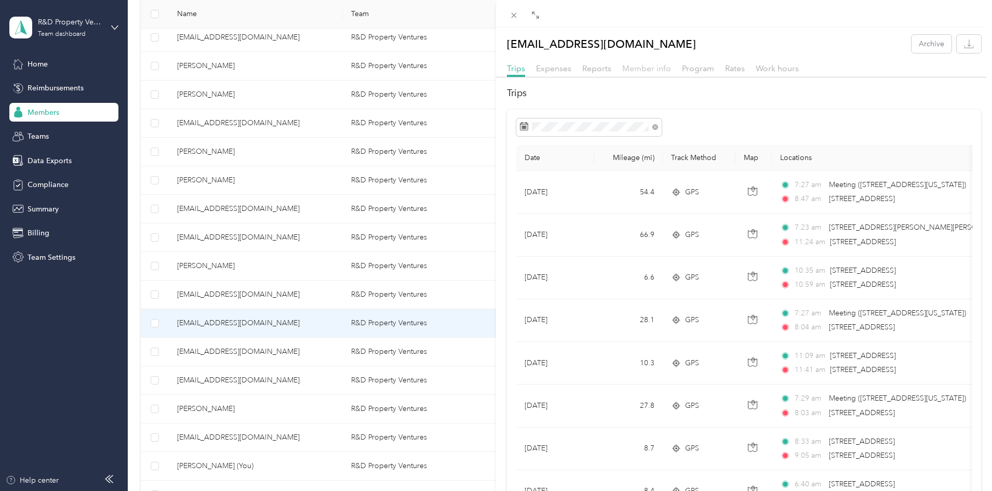
click at [646, 69] on span "Member info" at bounding box center [646, 68] width 49 height 10
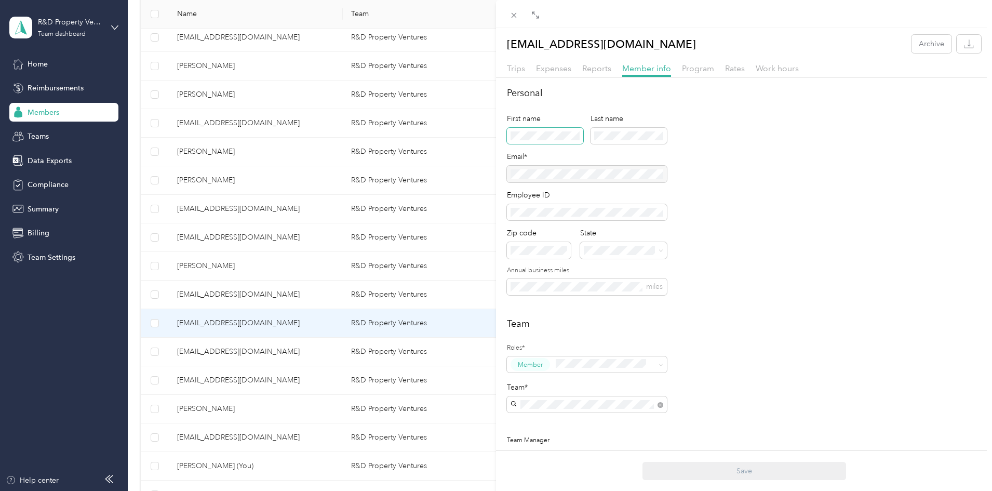
click at [539, 130] on span at bounding box center [545, 136] width 76 height 17
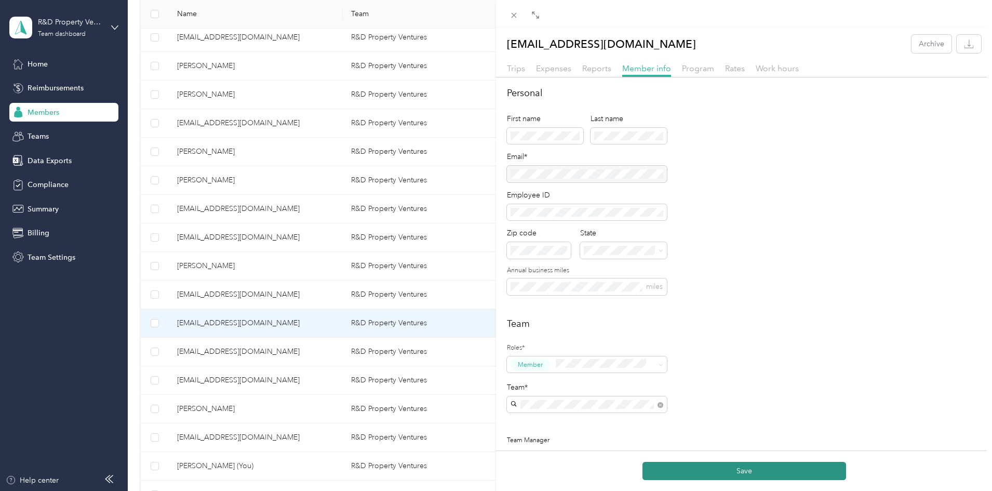
click at [741, 471] on button "Save" at bounding box center [745, 471] width 204 height 18
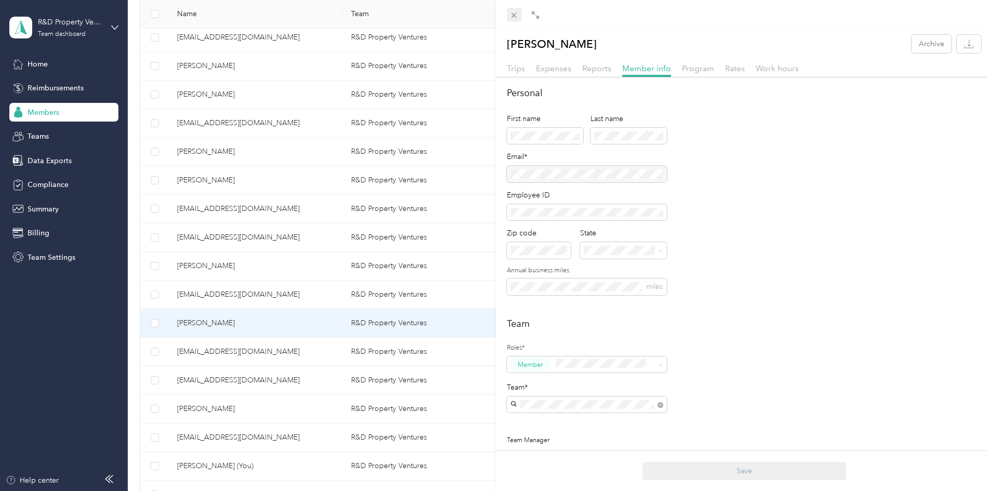
click at [513, 16] on icon at bounding box center [514, 15] width 9 height 9
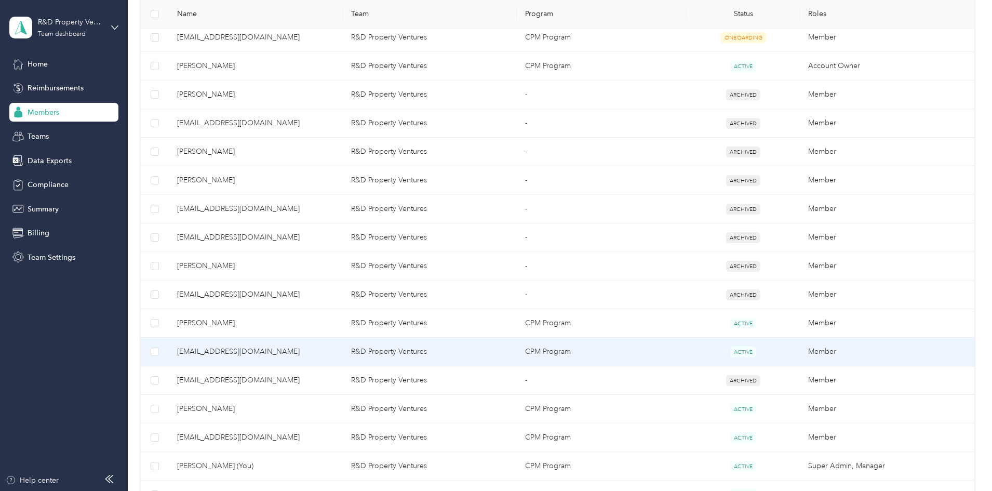
click at [378, 355] on td "R&D Property Ventures" at bounding box center [430, 352] width 174 height 29
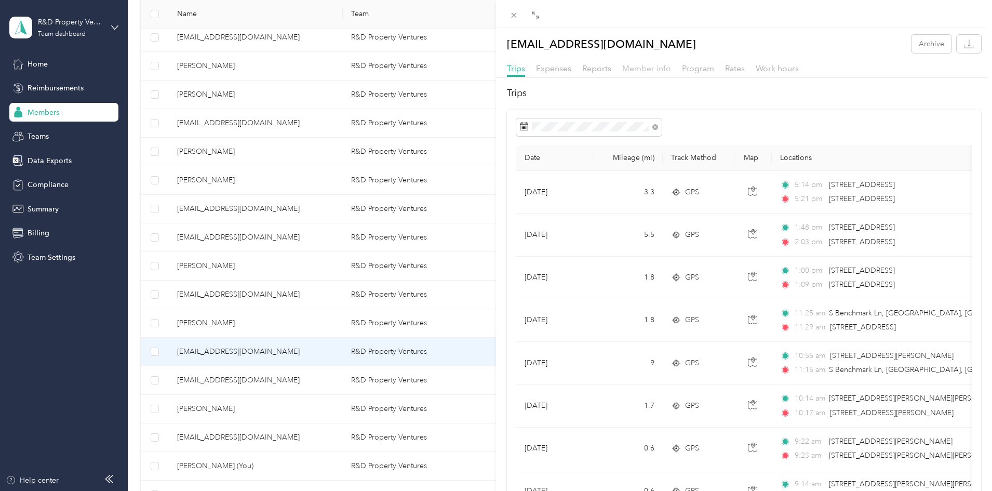
click at [650, 65] on span "Member info" at bounding box center [646, 68] width 49 height 10
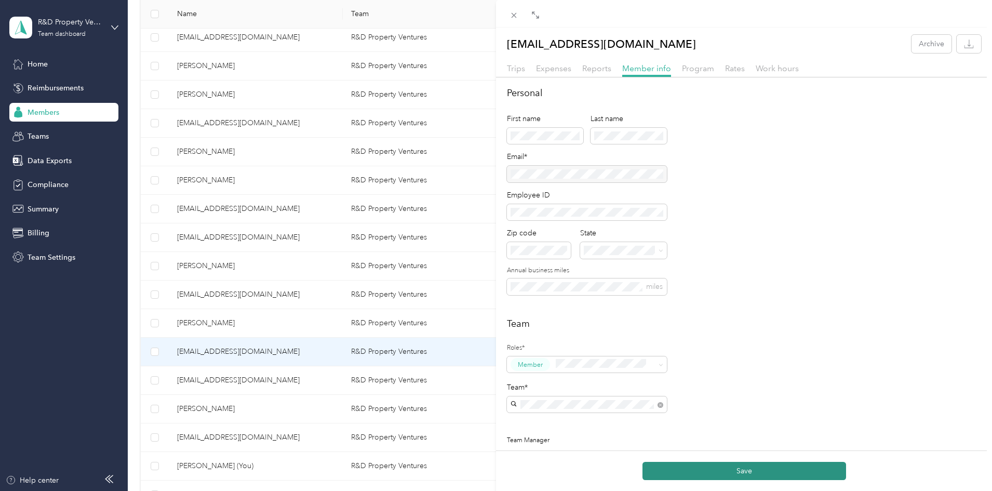
click at [741, 473] on button "Save" at bounding box center [745, 471] width 204 height 18
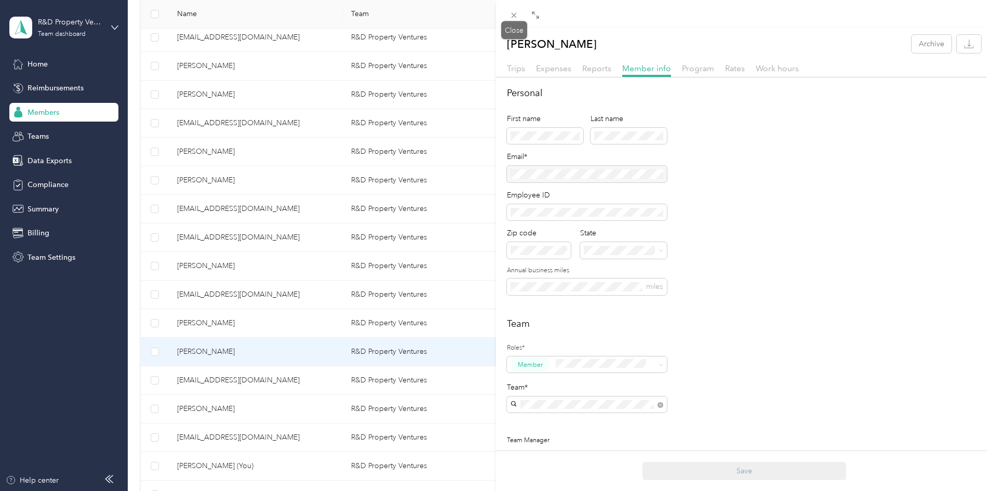
click at [509, 10] on span at bounding box center [514, 15] width 15 height 15
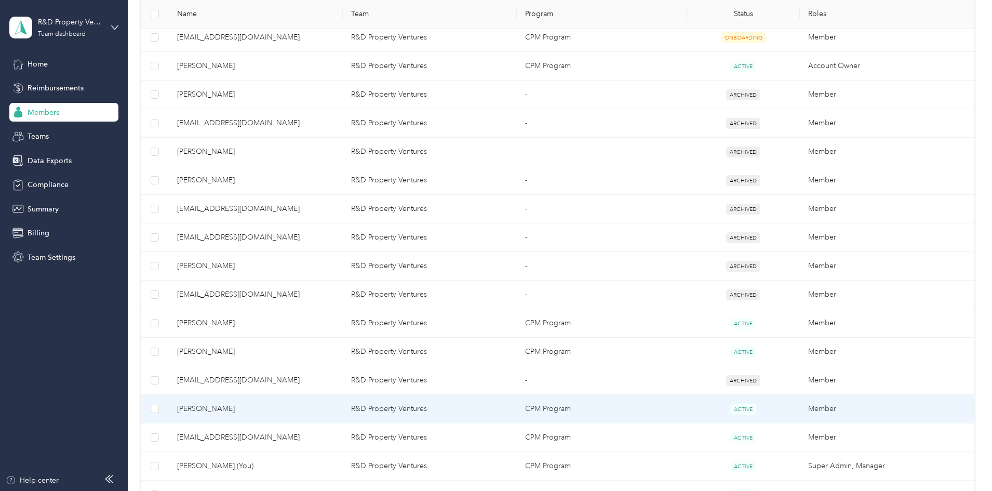
click at [607, 409] on td "CPM Program" at bounding box center [602, 409] width 170 height 29
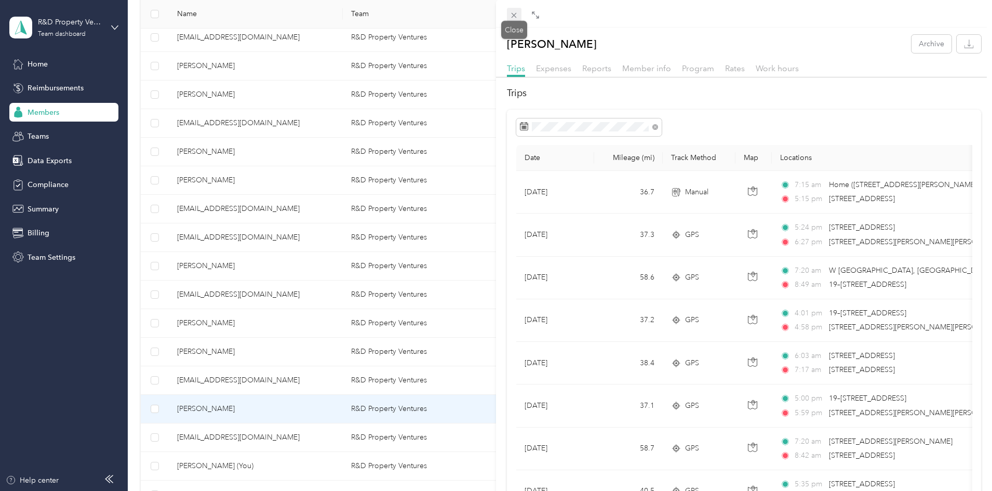
click at [514, 16] on icon at bounding box center [514, 15] width 5 height 5
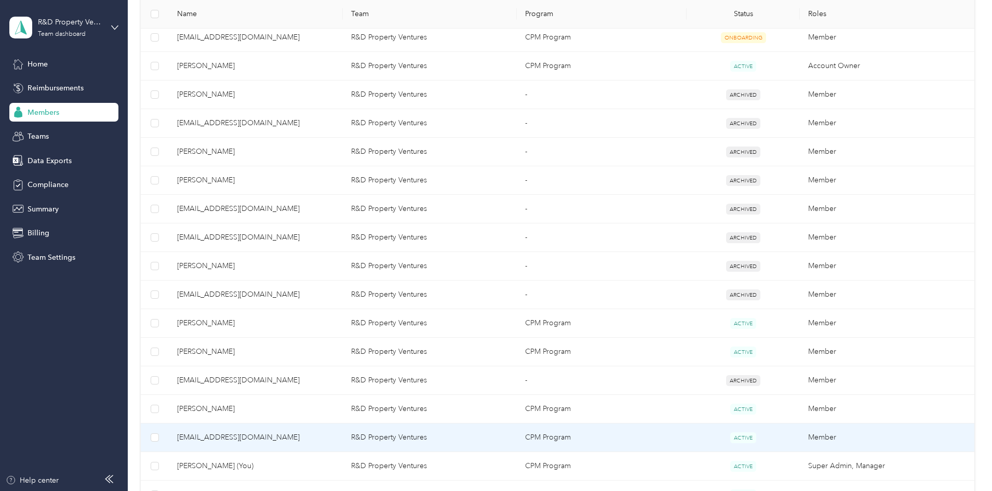
click at [621, 437] on td "CPM Program" at bounding box center [602, 437] width 170 height 29
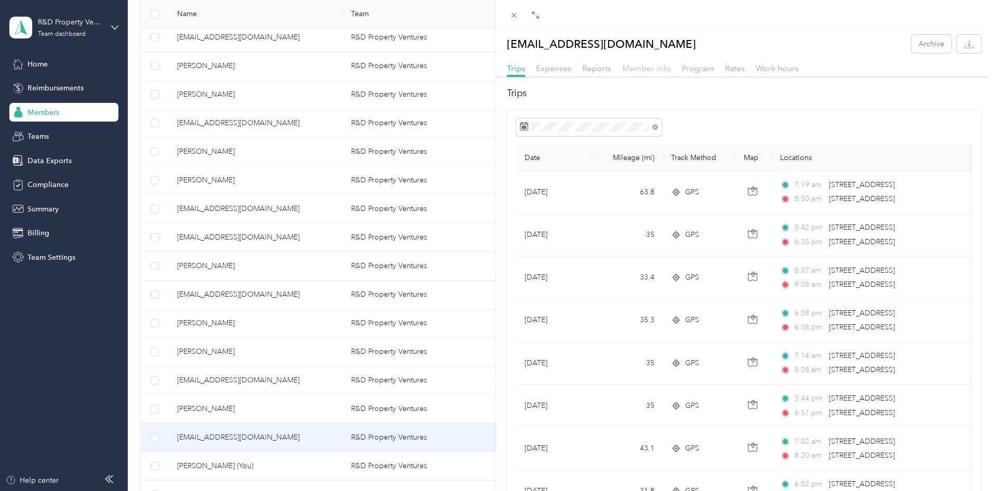
click at [634, 71] on span "Member info" at bounding box center [646, 68] width 49 height 10
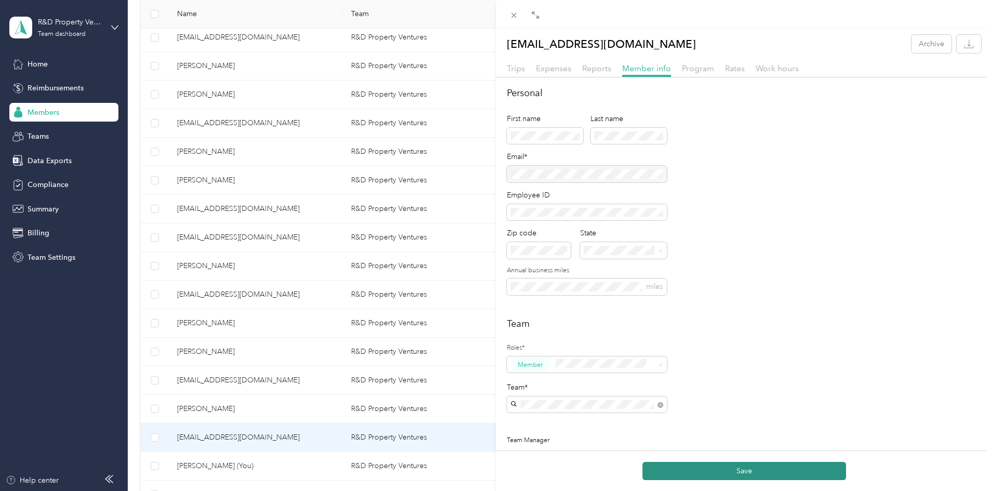
click at [730, 470] on button "Save" at bounding box center [745, 471] width 204 height 18
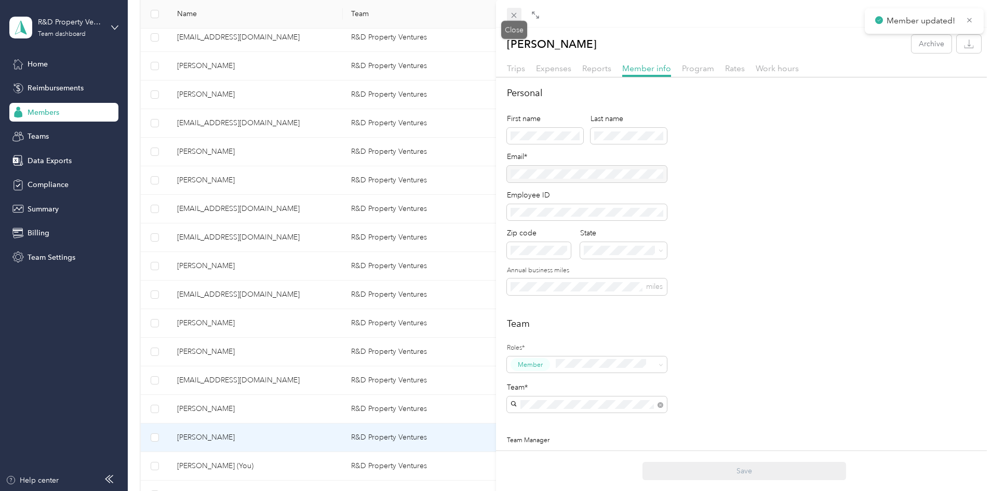
click at [511, 12] on icon at bounding box center [514, 15] width 9 height 9
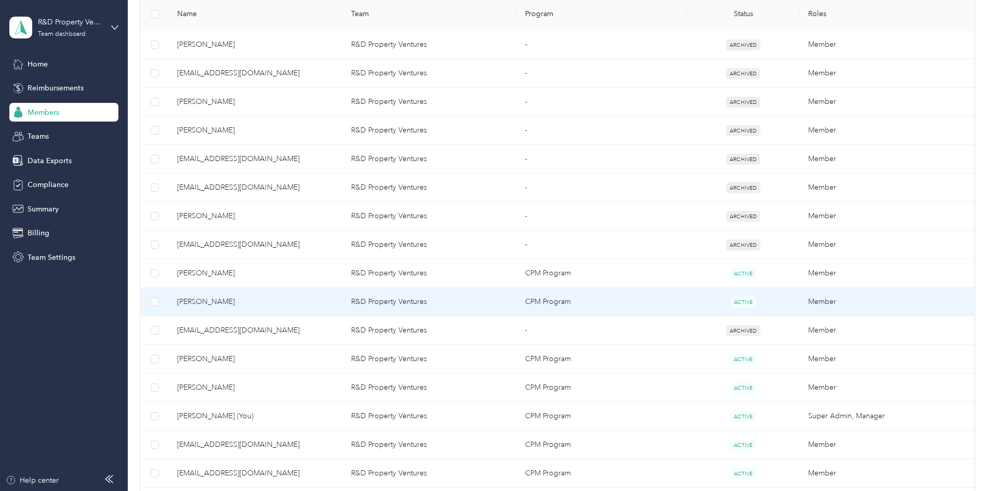
scroll to position [416, 0]
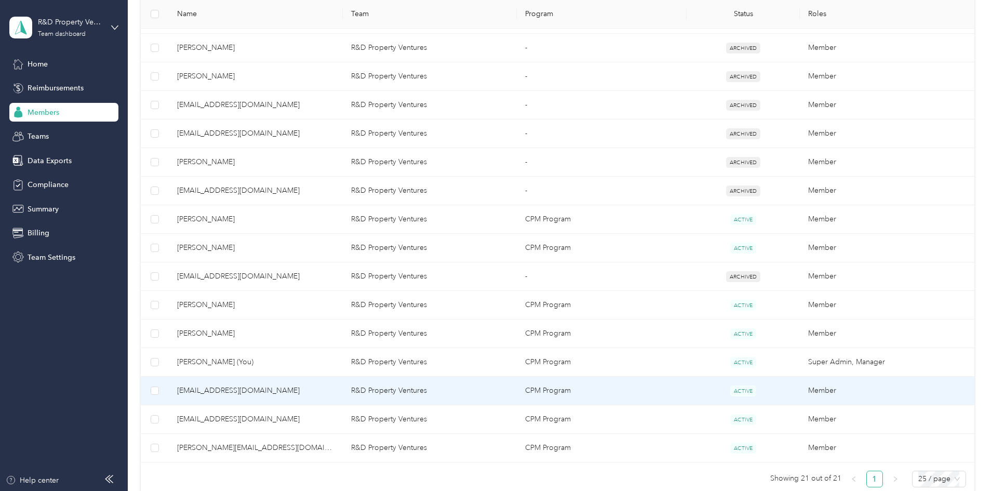
click at [657, 394] on td "CPM Program" at bounding box center [602, 391] width 170 height 29
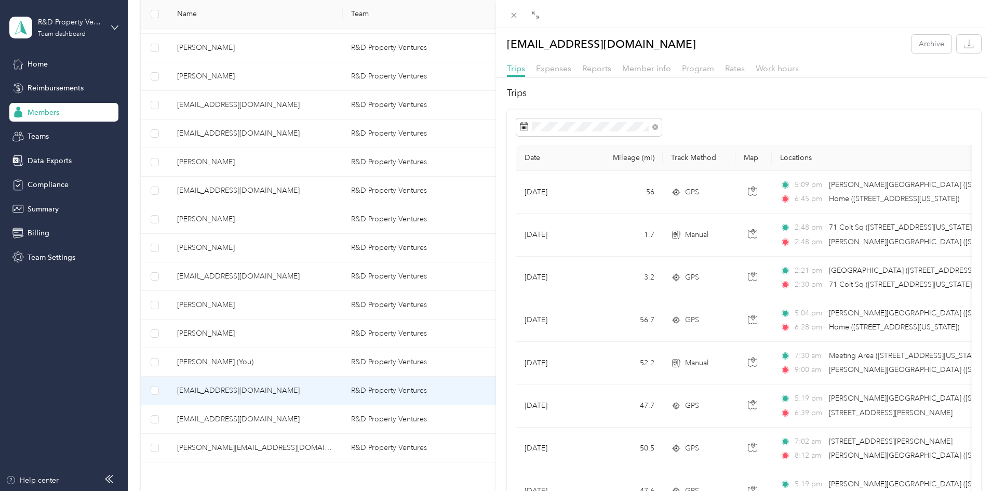
click at [658, 73] on div "Member info" at bounding box center [646, 68] width 49 height 13
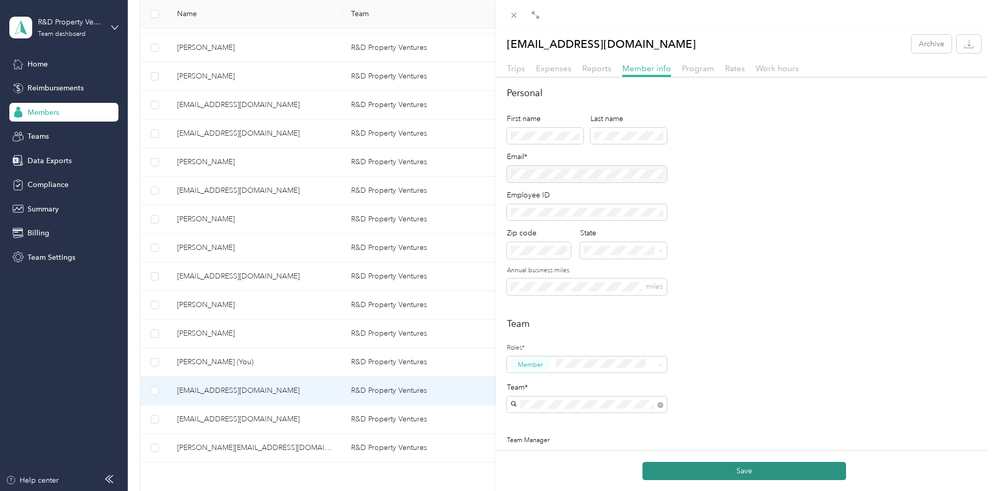
click at [752, 470] on button "Save" at bounding box center [745, 471] width 204 height 18
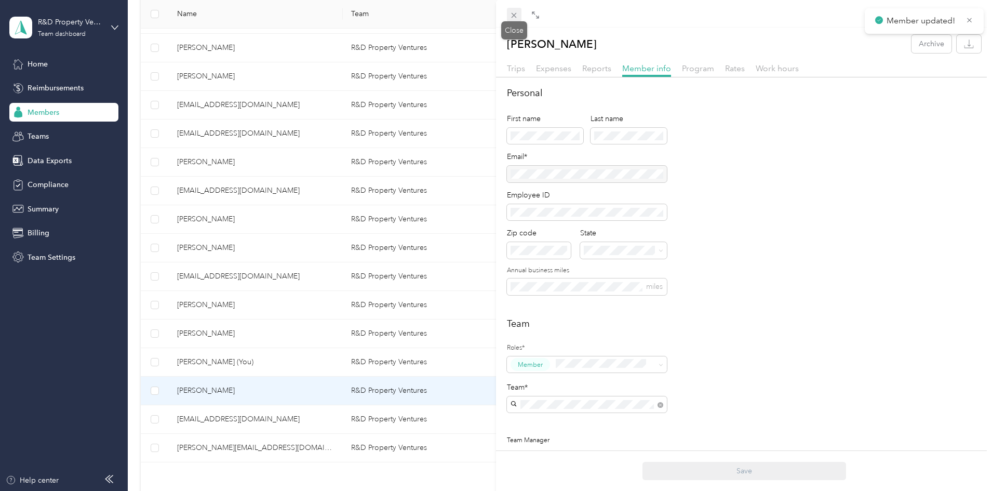
click at [513, 15] on icon at bounding box center [514, 15] width 5 height 5
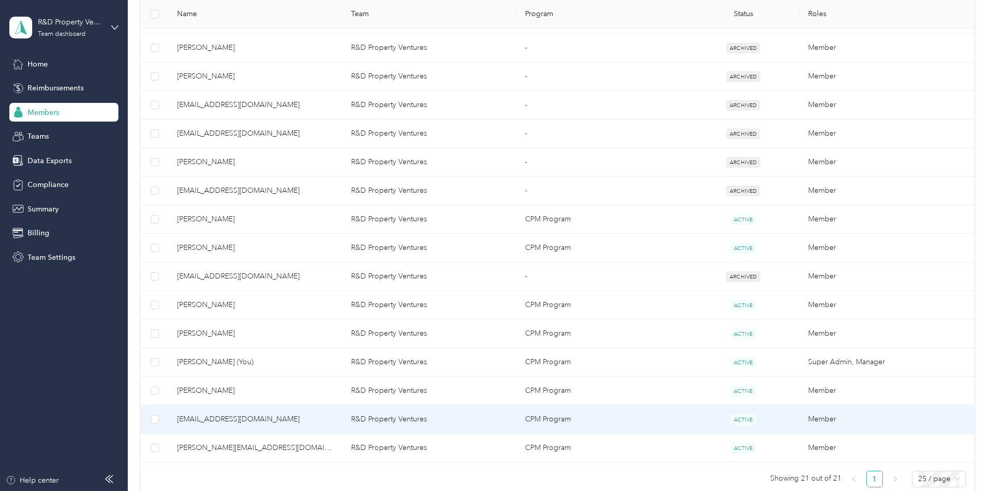
click at [335, 419] on span "[EMAIL_ADDRESS][DOMAIN_NAME]" at bounding box center [255, 419] width 157 height 11
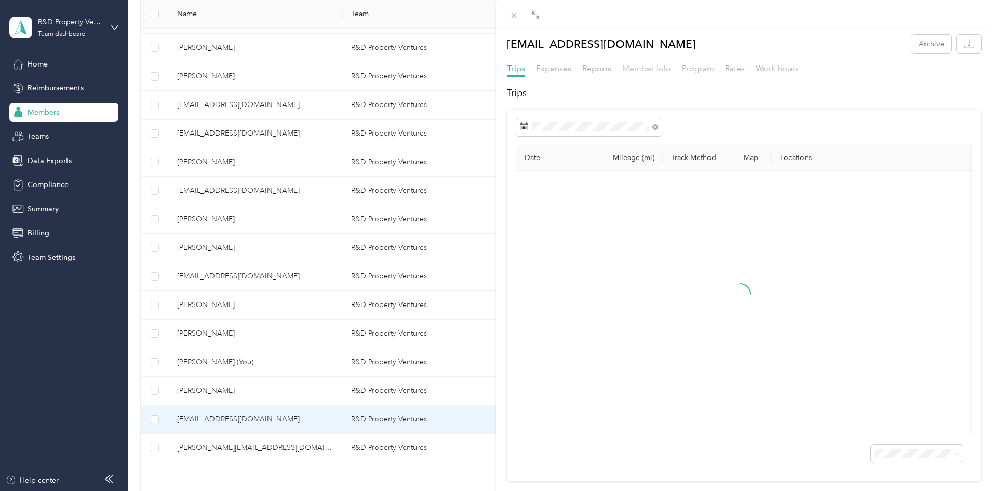
click at [641, 66] on span "Member info" at bounding box center [646, 68] width 49 height 10
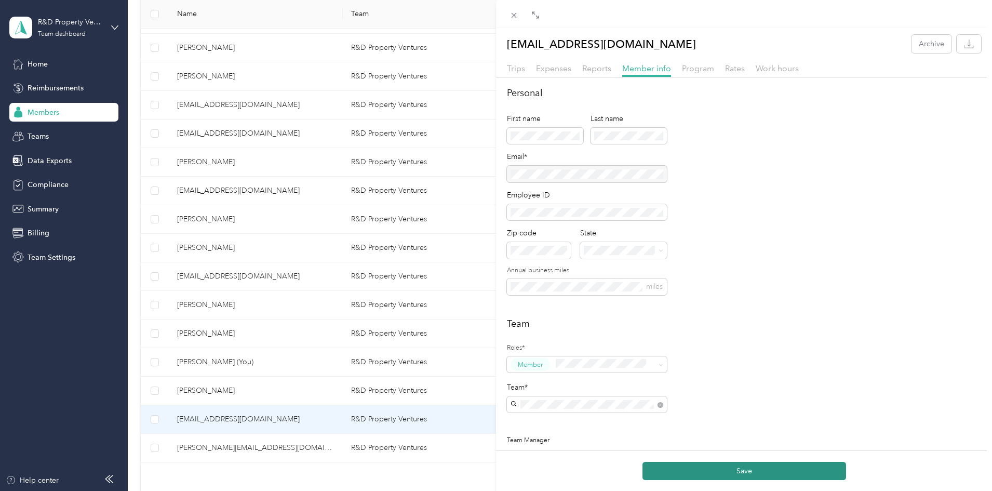
click at [738, 474] on button "Save" at bounding box center [745, 471] width 204 height 18
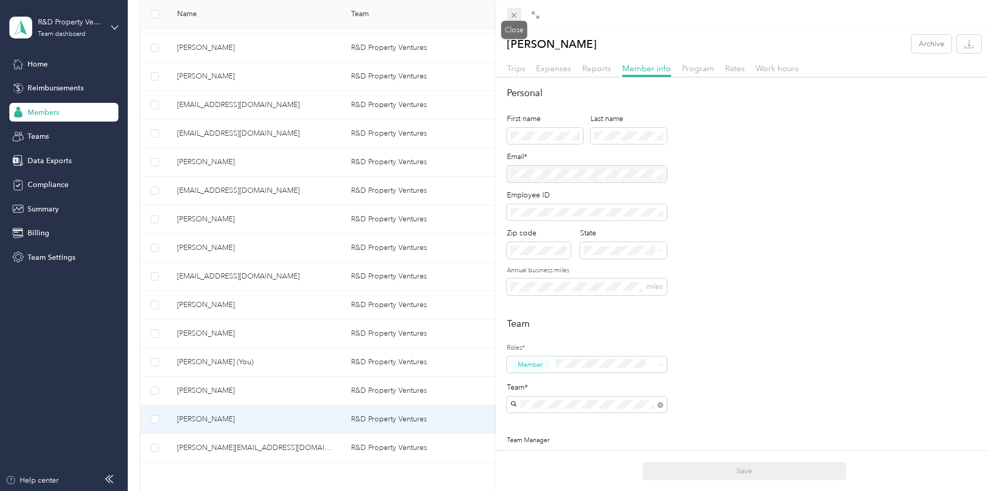
click at [511, 12] on icon at bounding box center [514, 15] width 9 height 9
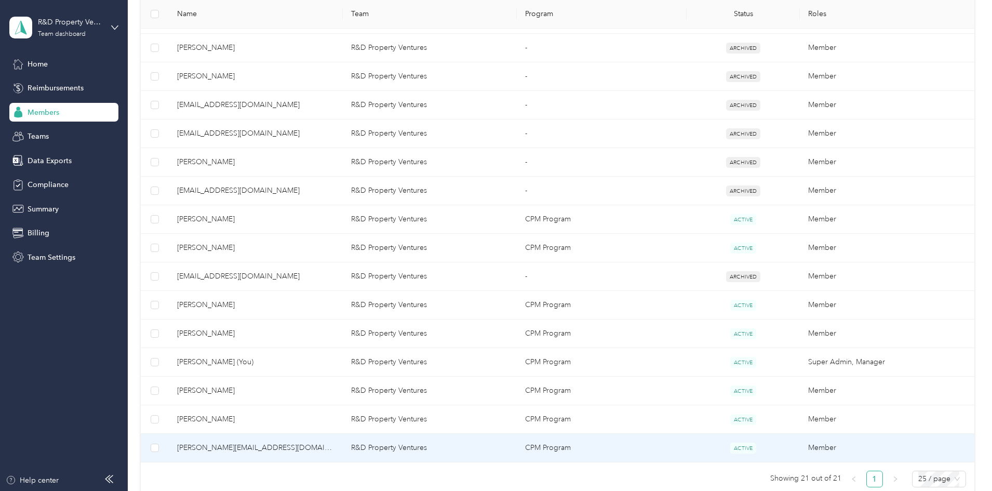
click at [320, 448] on span "[PERSON_NAME][EMAIL_ADDRESS][DOMAIN_NAME]" at bounding box center [255, 447] width 157 height 11
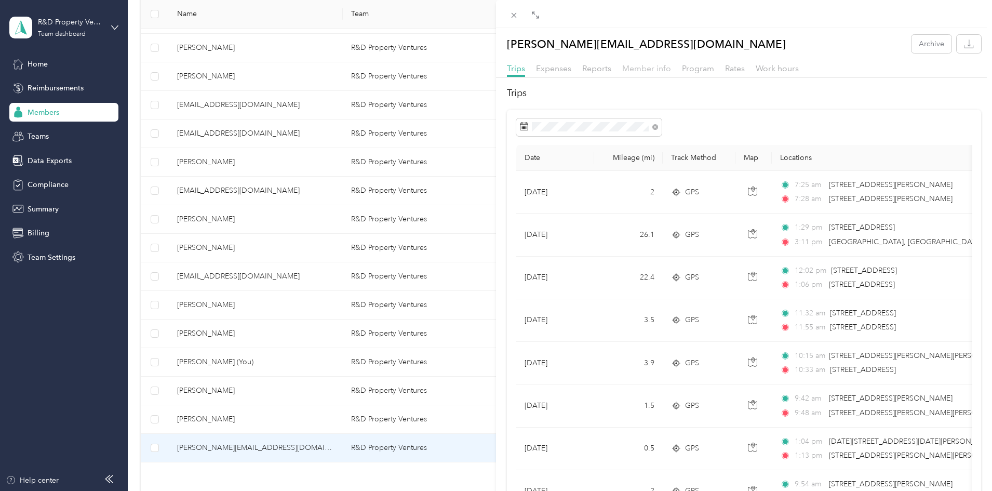
click at [650, 65] on span "Member info" at bounding box center [646, 68] width 49 height 10
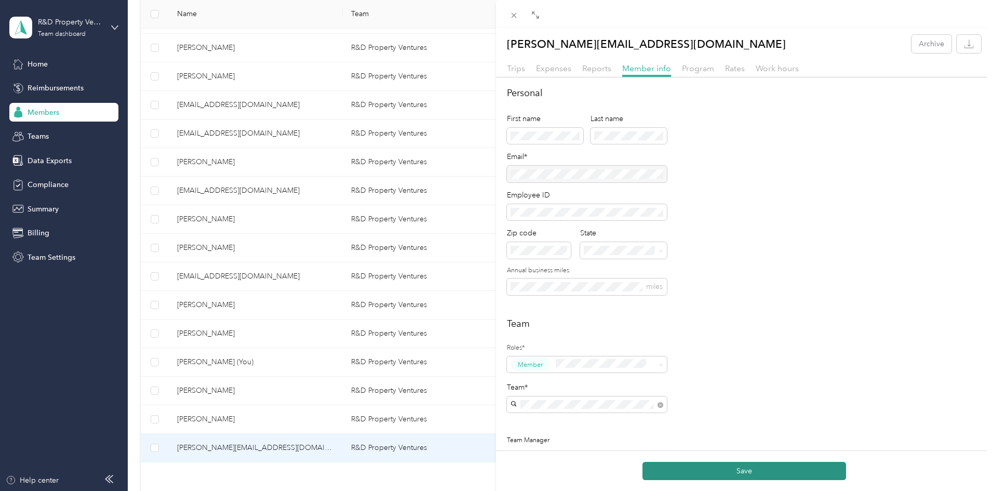
click at [756, 476] on button "Save" at bounding box center [745, 471] width 204 height 18
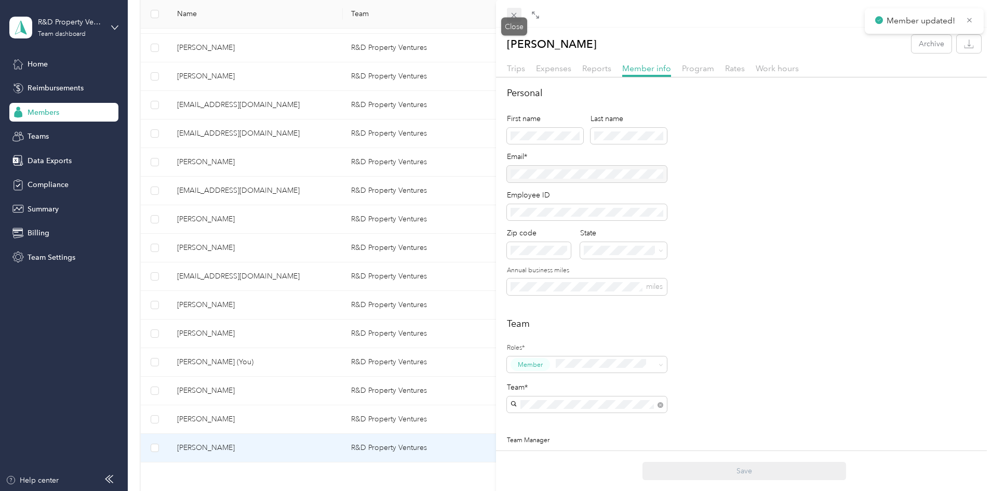
click at [516, 15] on icon at bounding box center [514, 15] width 9 height 9
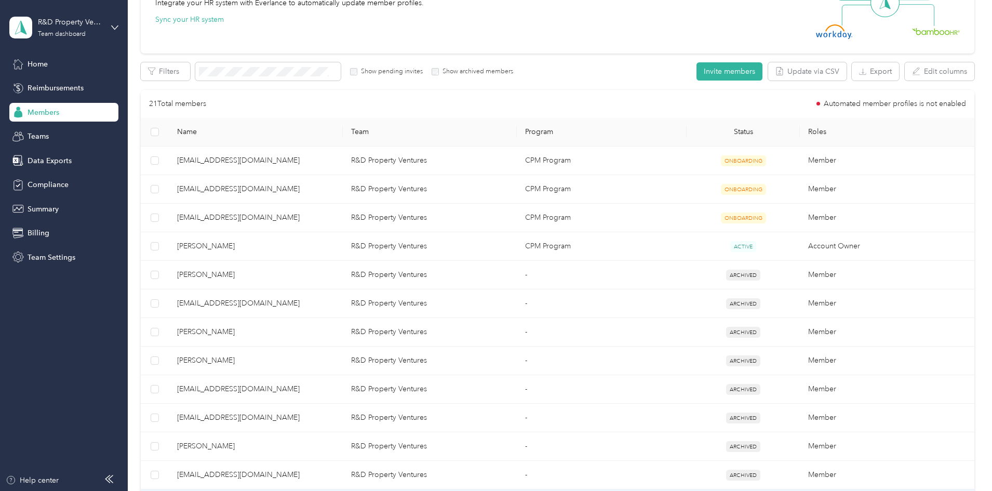
scroll to position [104, 0]
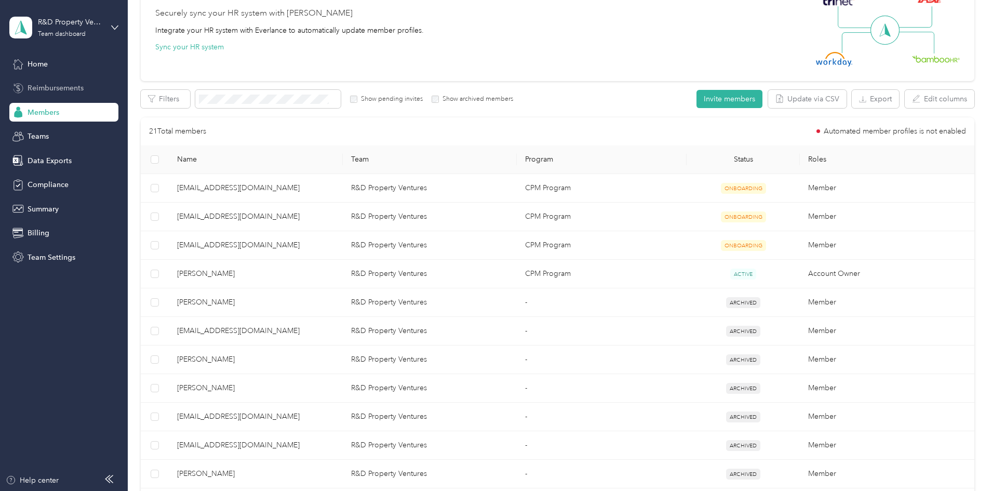
click at [52, 89] on span "Reimbursements" at bounding box center [56, 88] width 56 height 11
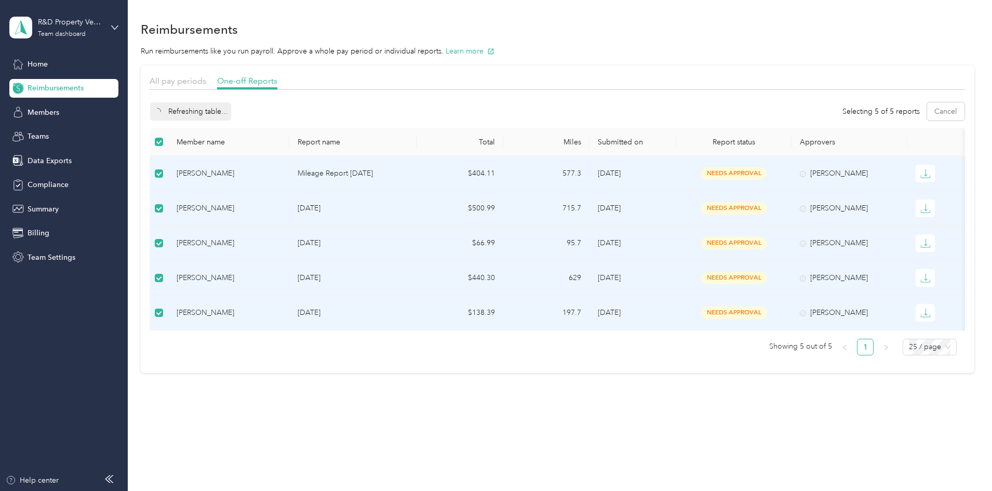
click at [697, 43] on section "Reimbursements Run reimbursements like you run payroll. Approve a whole pay per…" at bounding box center [558, 195] width 834 height 355
click at [194, 112] on button "Approve" at bounding box center [172, 111] width 44 height 18
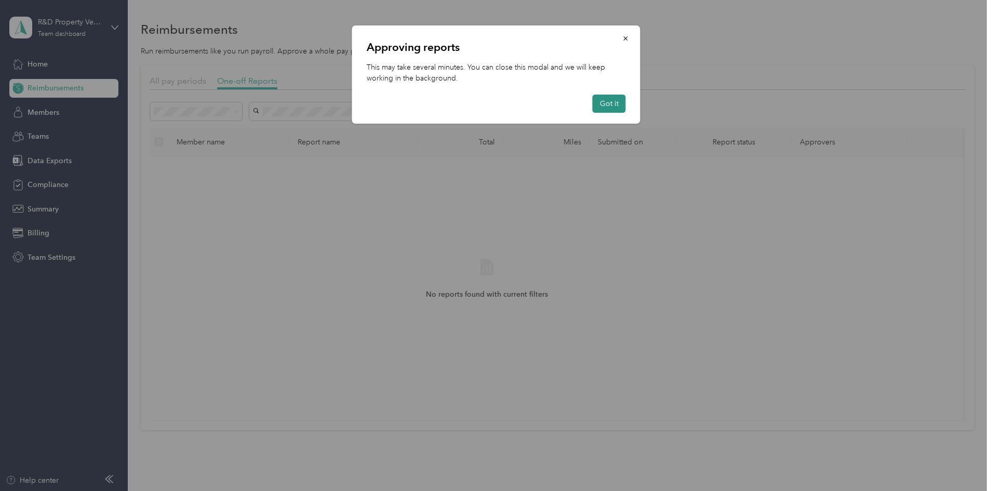
click at [614, 104] on button "Got it" at bounding box center [609, 104] width 33 height 18
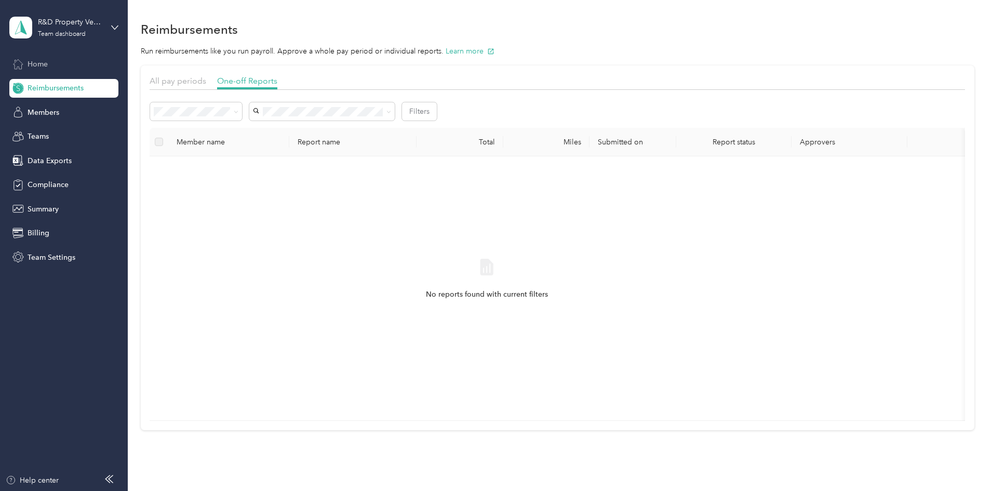
click at [46, 60] on span "Home" at bounding box center [38, 64] width 20 height 11
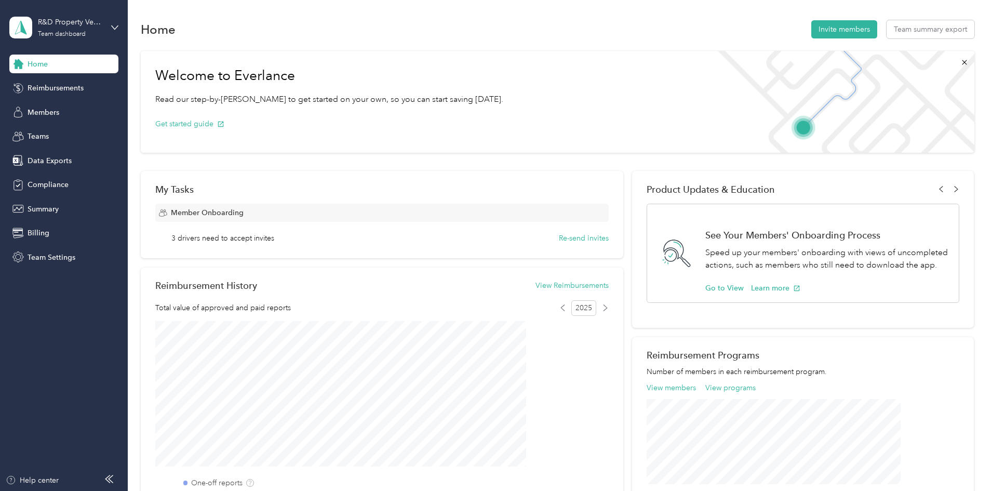
click at [110, 30] on div "R&D Property Ventures Team dashboard" at bounding box center [63, 27] width 109 height 36
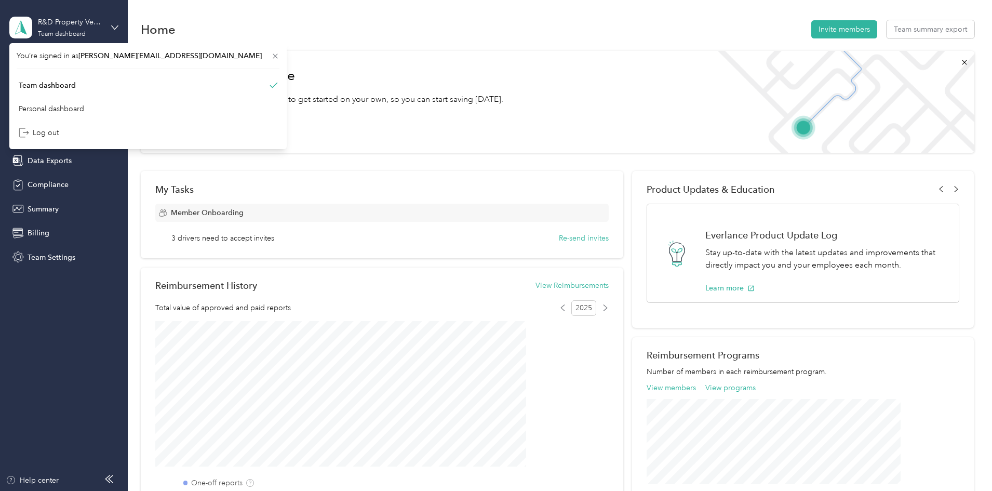
click at [113, 23] on div "R&D Property Ventures Team dashboard" at bounding box center [63, 27] width 109 height 36
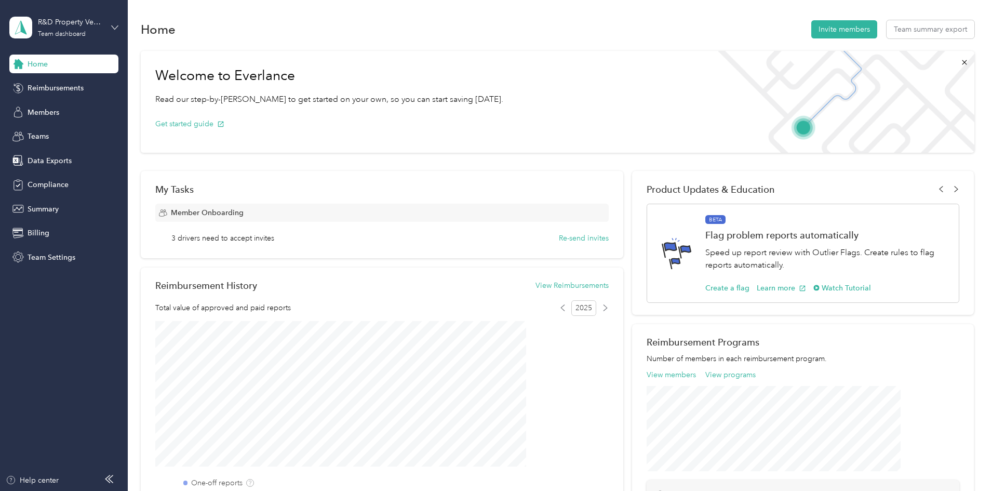
click at [117, 29] on icon at bounding box center [114, 27] width 7 height 7
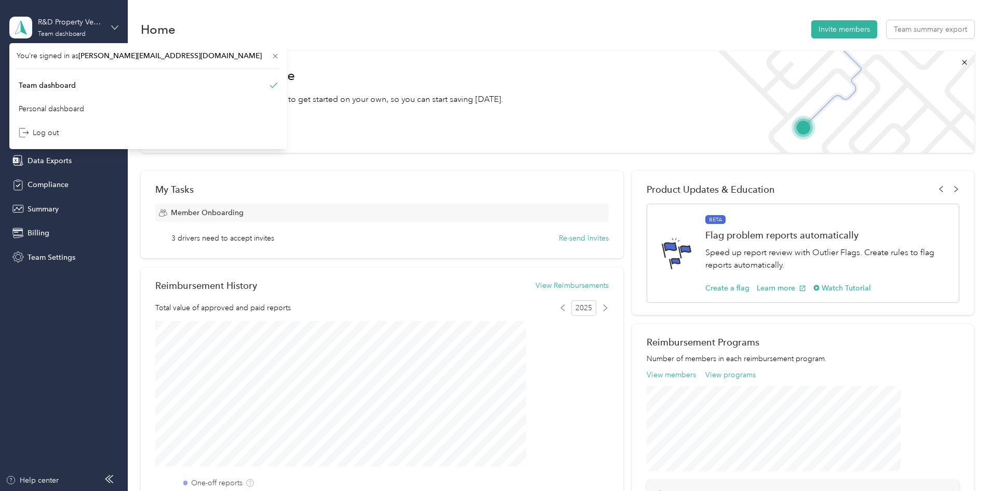
click at [117, 29] on icon at bounding box center [114, 27] width 7 height 7
